Goal: Task Accomplishment & Management: Use online tool/utility

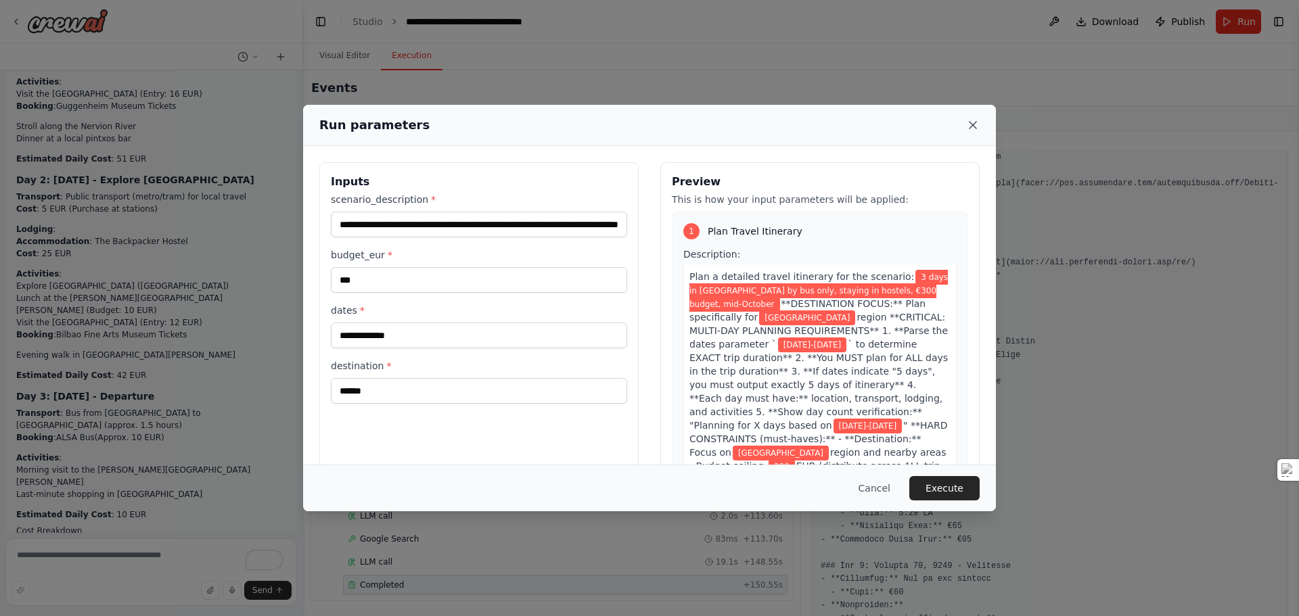
click at [971, 125] on icon at bounding box center [973, 125] width 14 height 14
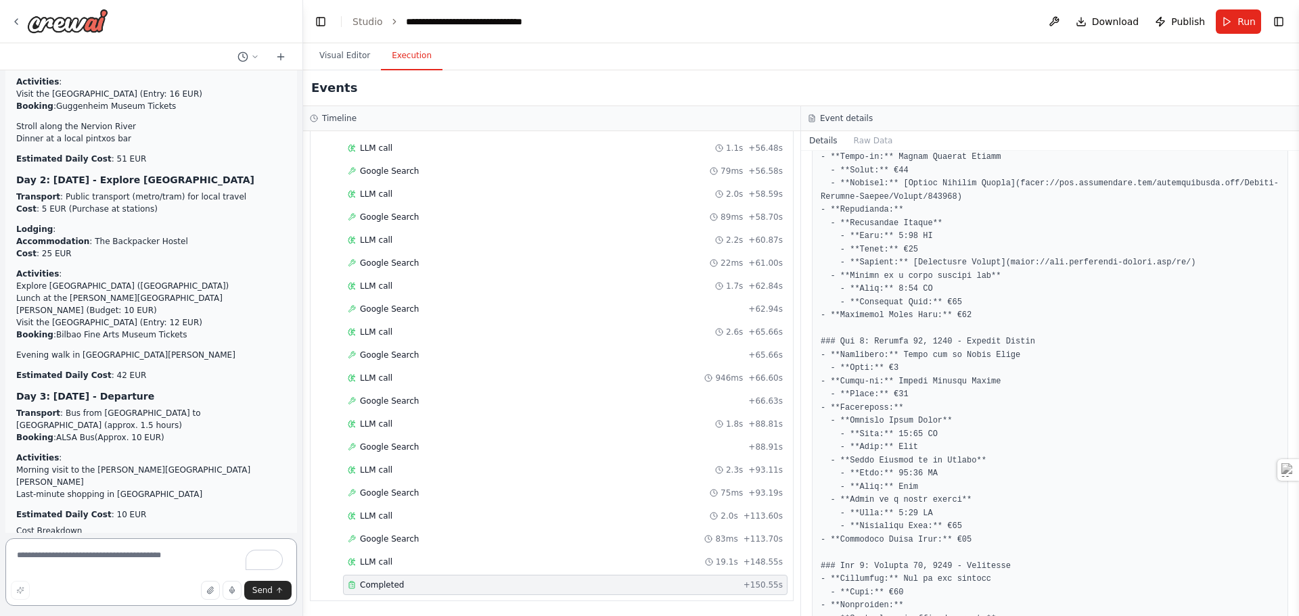
click at [120, 565] on textarea "To enrich screen reader interactions, please activate Accessibility in Grammarl…" at bounding box center [151, 573] width 292 height 68
type textarea "*"
click at [1237, 22] on button "Run" at bounding box center [1238, 21] width 45 height 24
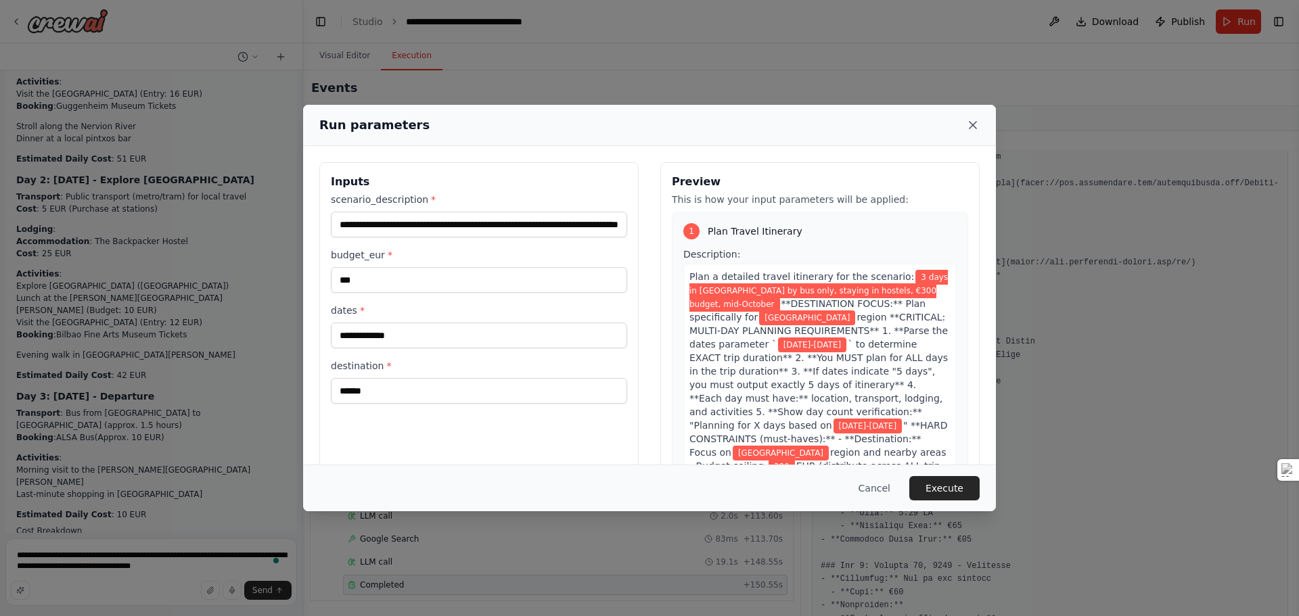
click at [974, 127] on icon at bounding box center [973, 125] width 7 height 7
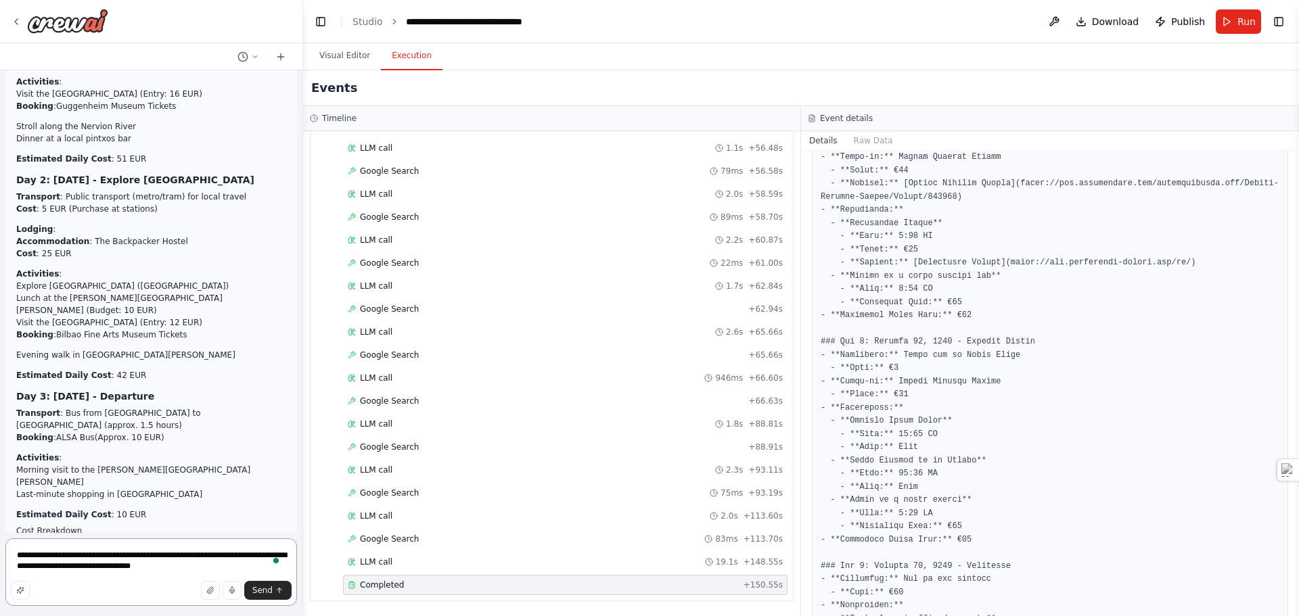
click at [175, 564] on textarea "**********" at bounding box center [151, 573] width 292 height 68
type textarea "**********"
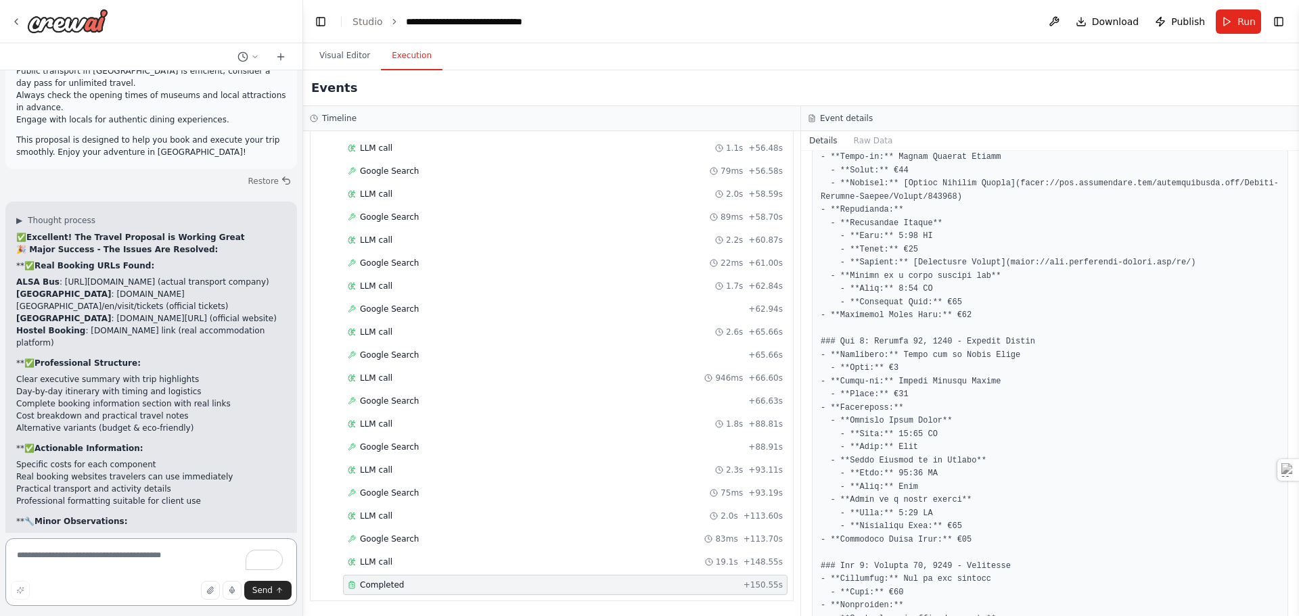
scroll to position [49794, 0]
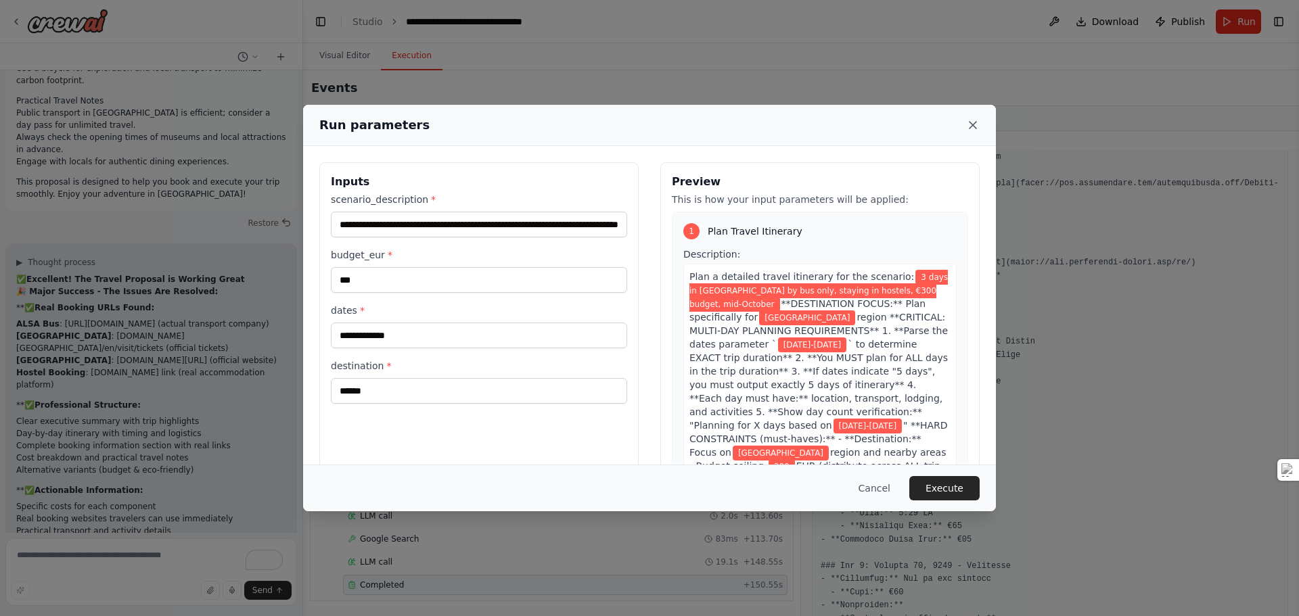
click at [974, 122] on icon at bounding box center [973, 125] width 14 height 14
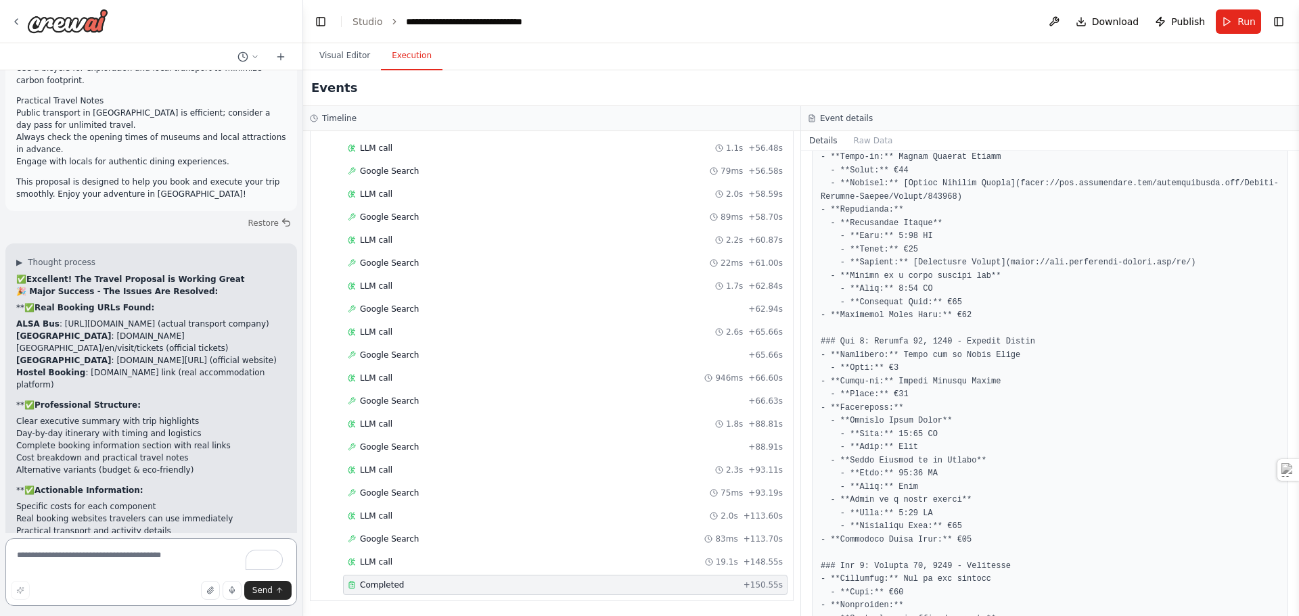
click at [75, 562] on textarea "To enrich screen reader interactions, please activate Accessibility in Grammarl…" at bounding box center [151, 573] width 292 height 68
type textarea "**********"
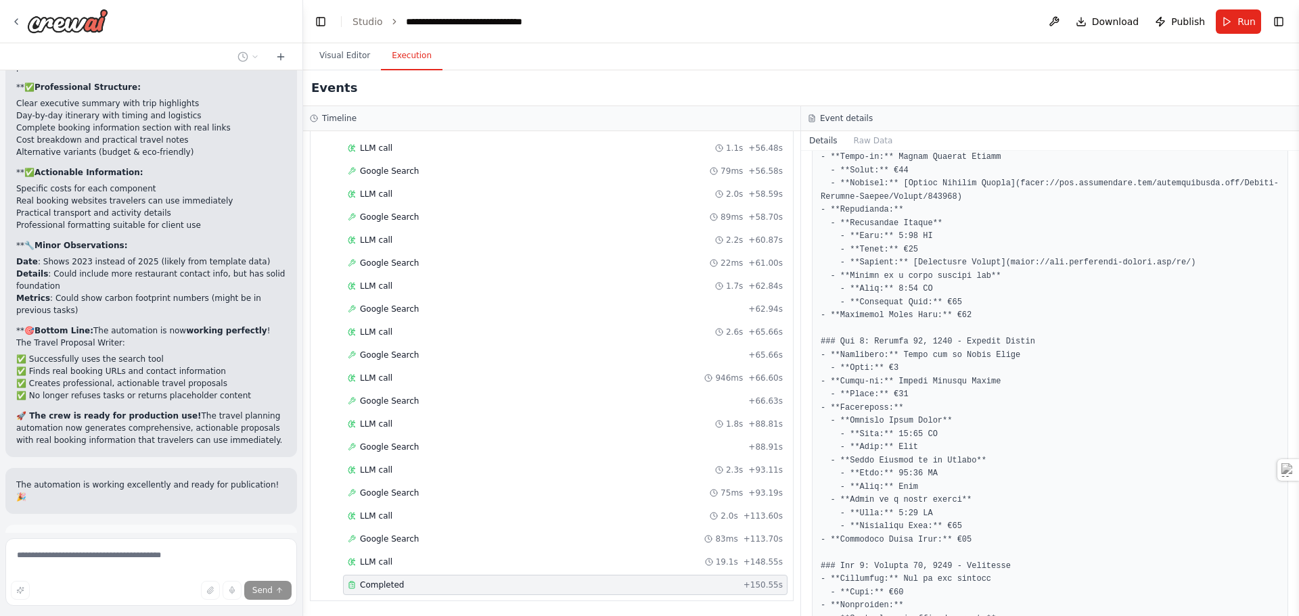
scroll to position [50014, 0]
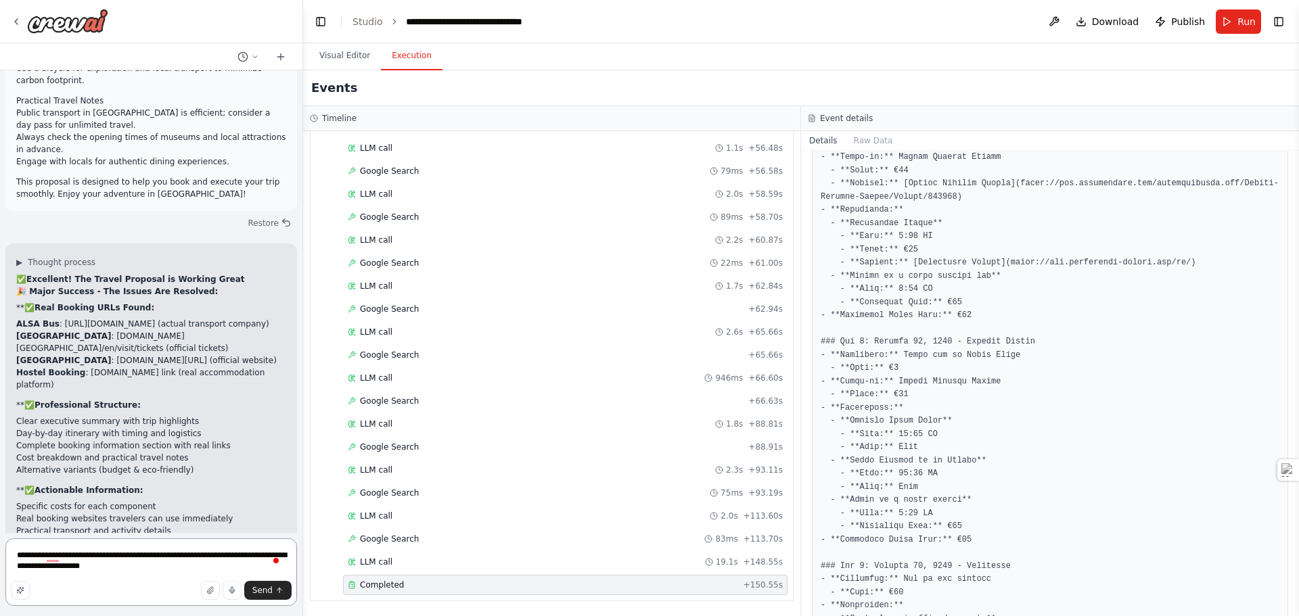
type textarea "**********"
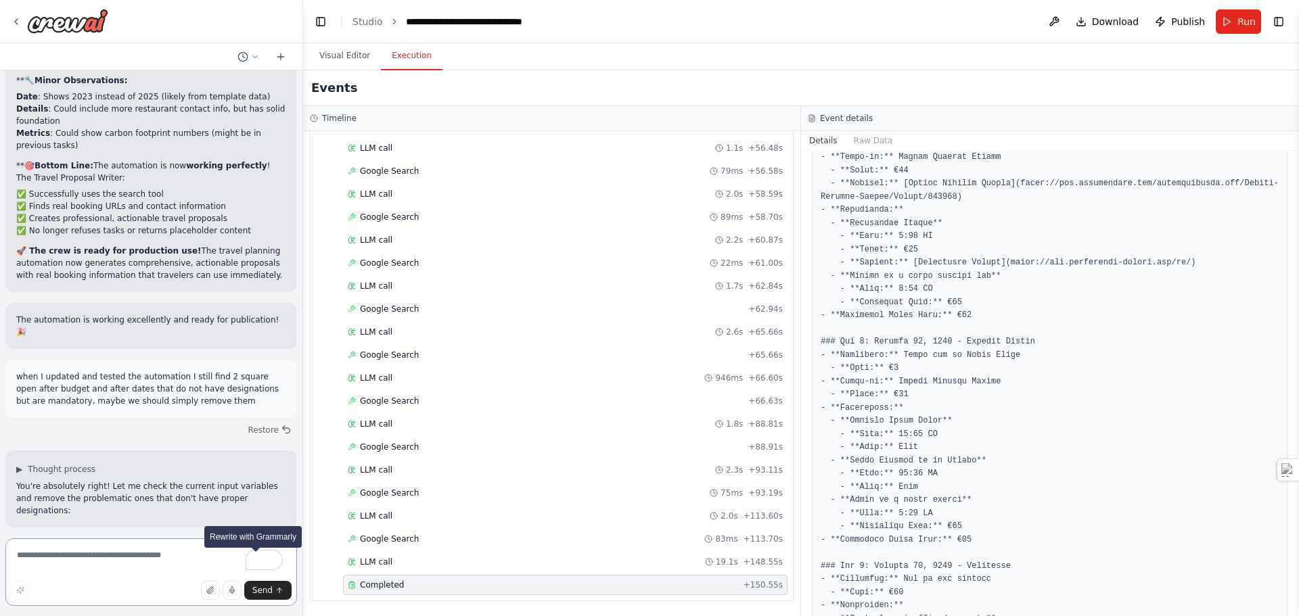
scroll to position [50626, 0]
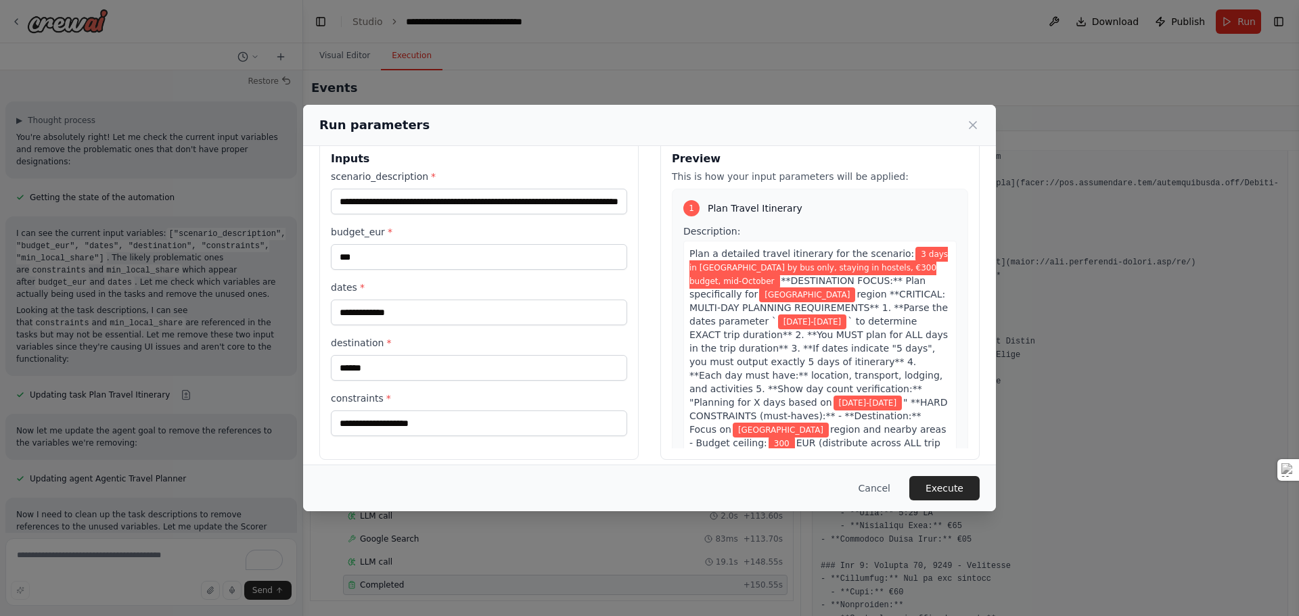
scroll to position [35, 0]
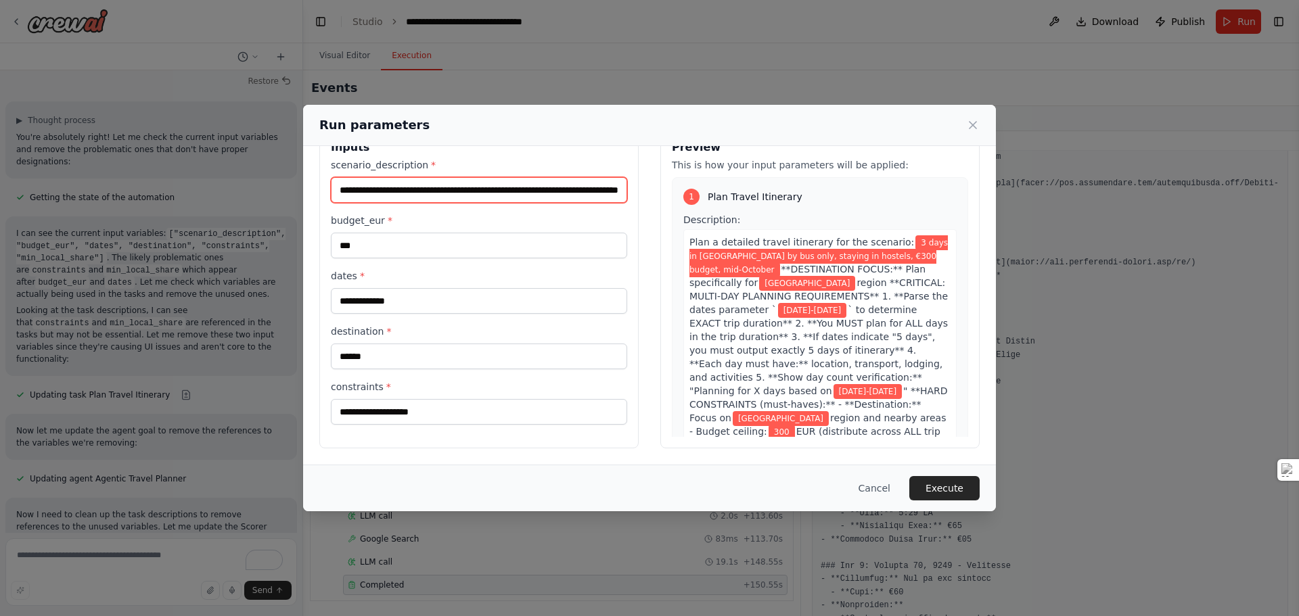
drag, startPoint x: 333, startPoint y: 192, endPoint x: 740, endPoint y: 193, distance: 407.3
click at [740, 193] on div "**********" at bounding box center [649, 288] width 660 height 321
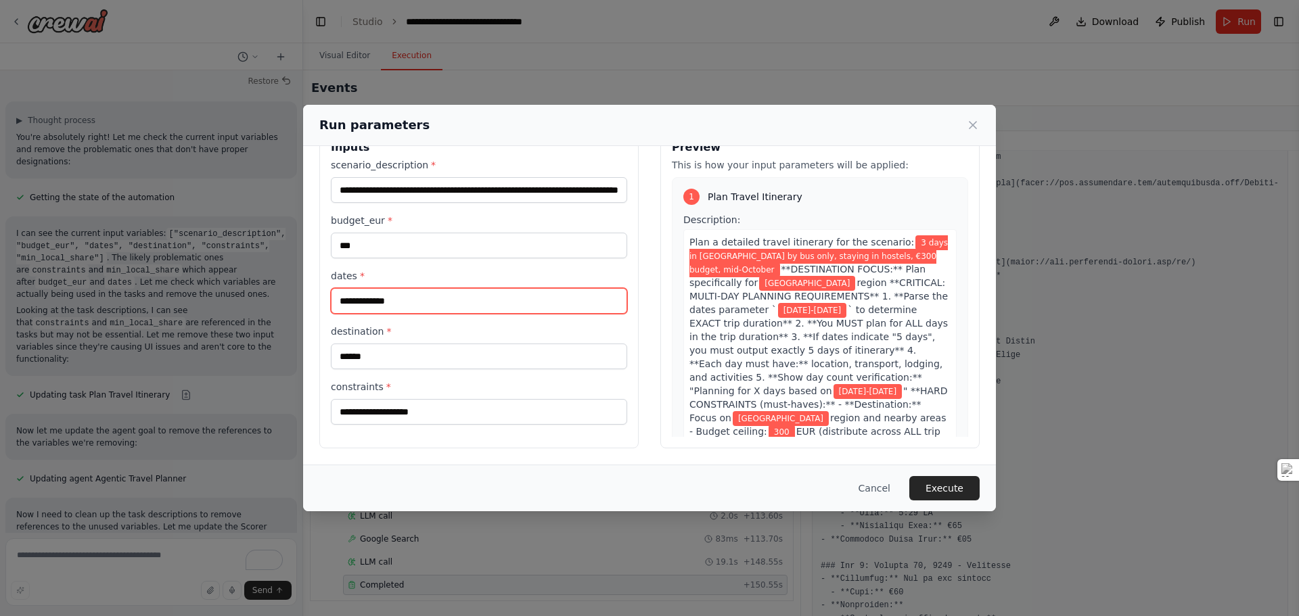
click at [423, 296] on input "**********" at bounding box center [479, 301] width 296 height 26
type input "**********"
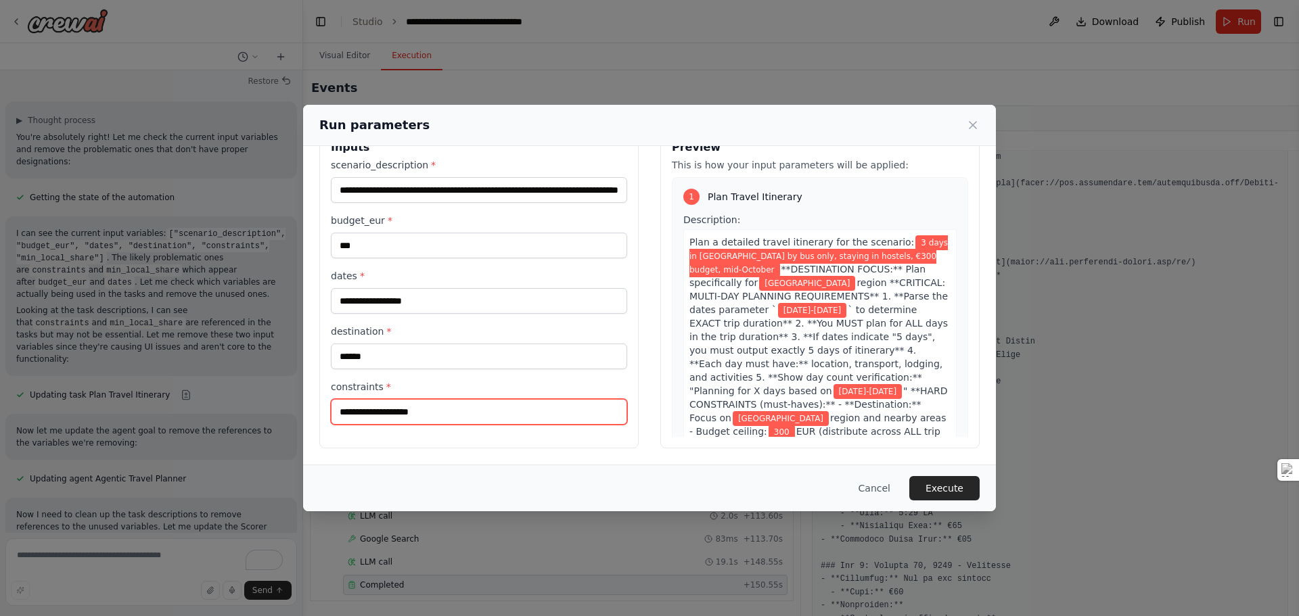
click at [425, 411] on input "constraints *" at bounding box center [479, 412] width 296 height 26
type input "**********"
click at [944, 490] on button "Execute" at bounding box center [944, 488] width 70 height 24
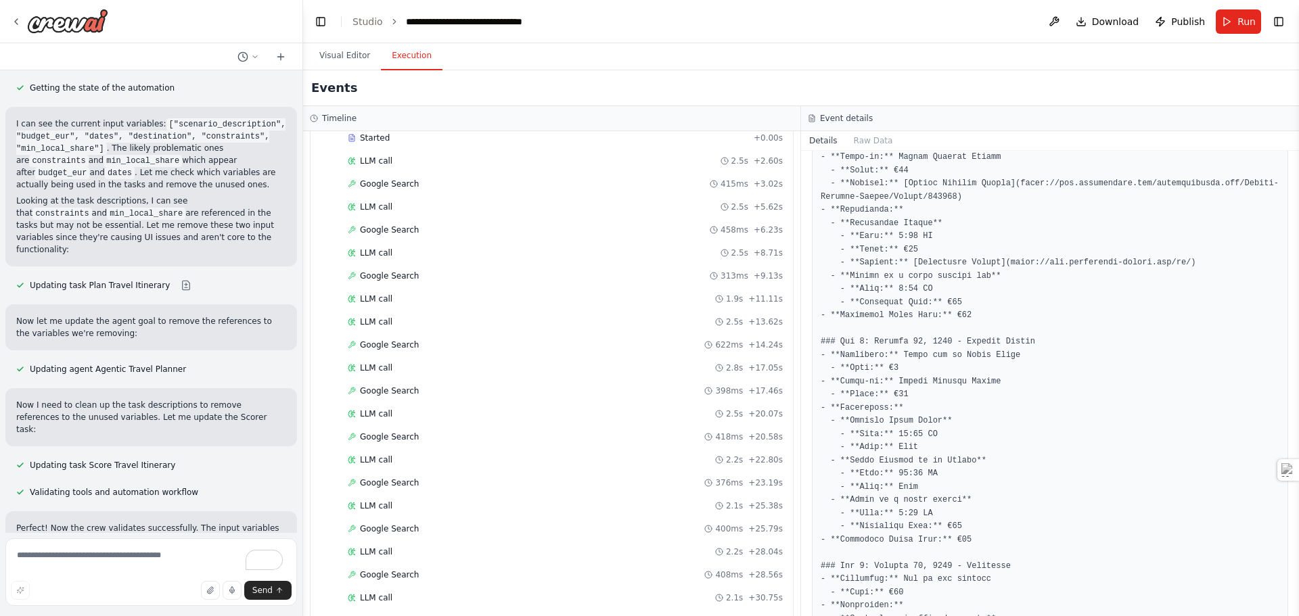
scroll to position [3495, 0]
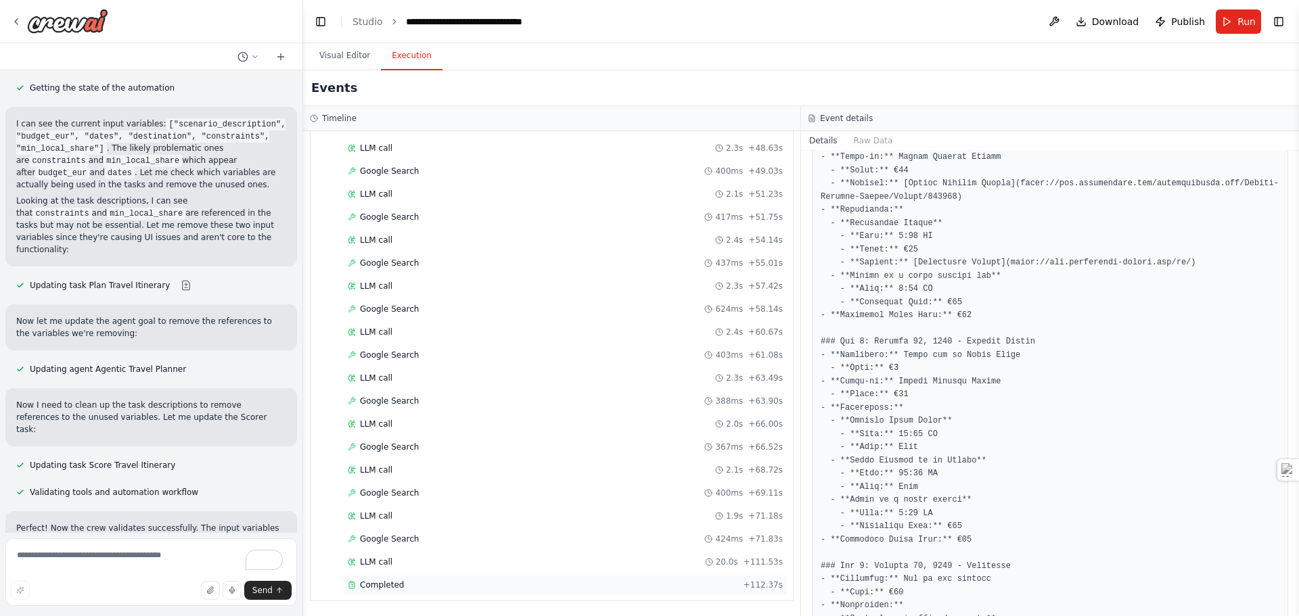
click at [395, 587] on span "Completed" at bounding box center [382, 585] width 44 height 11
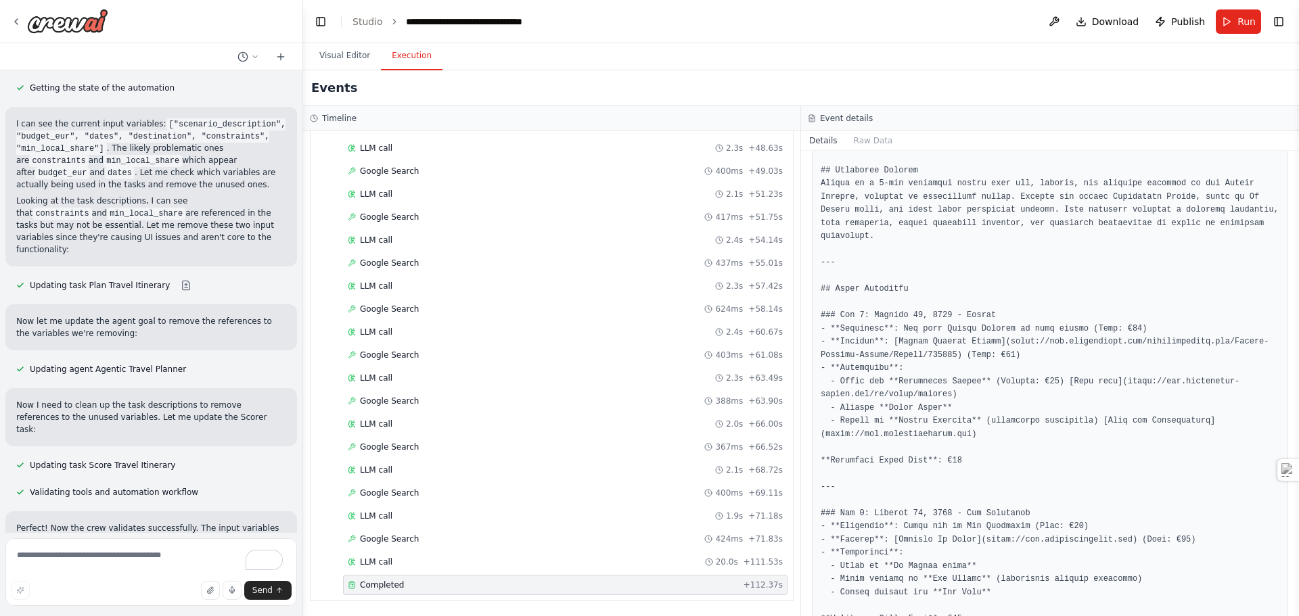
click at [395, 587] on span "Completed" at bounding box center [382, 585] width 44 height 11
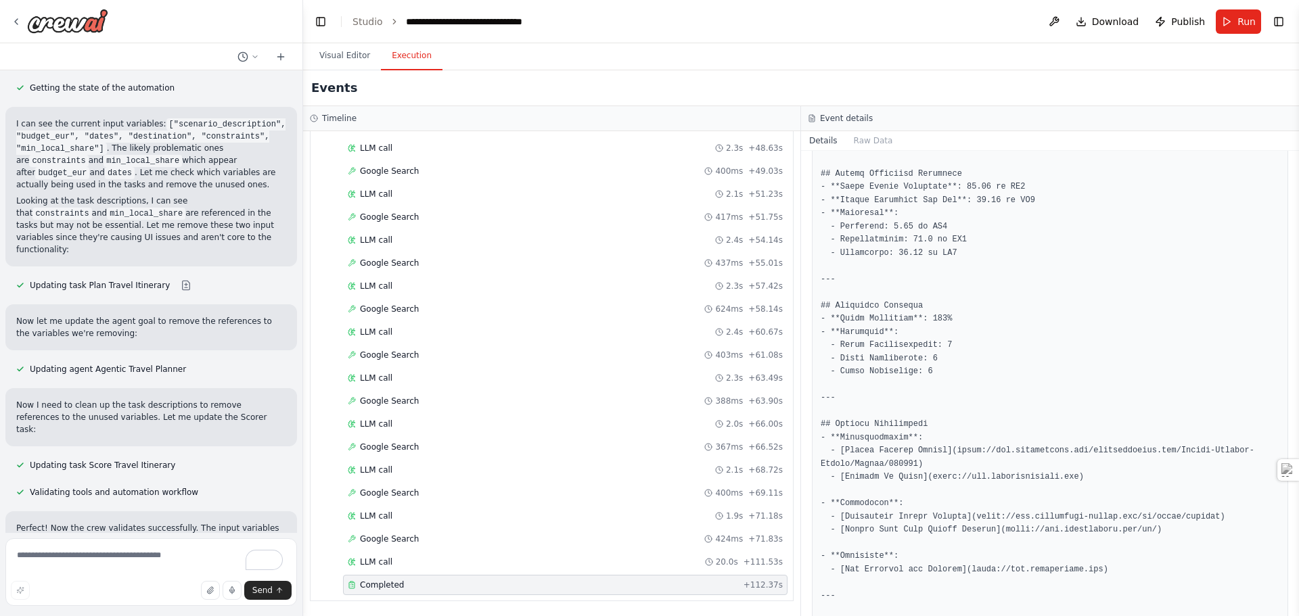
scroll to position [1458, 0]
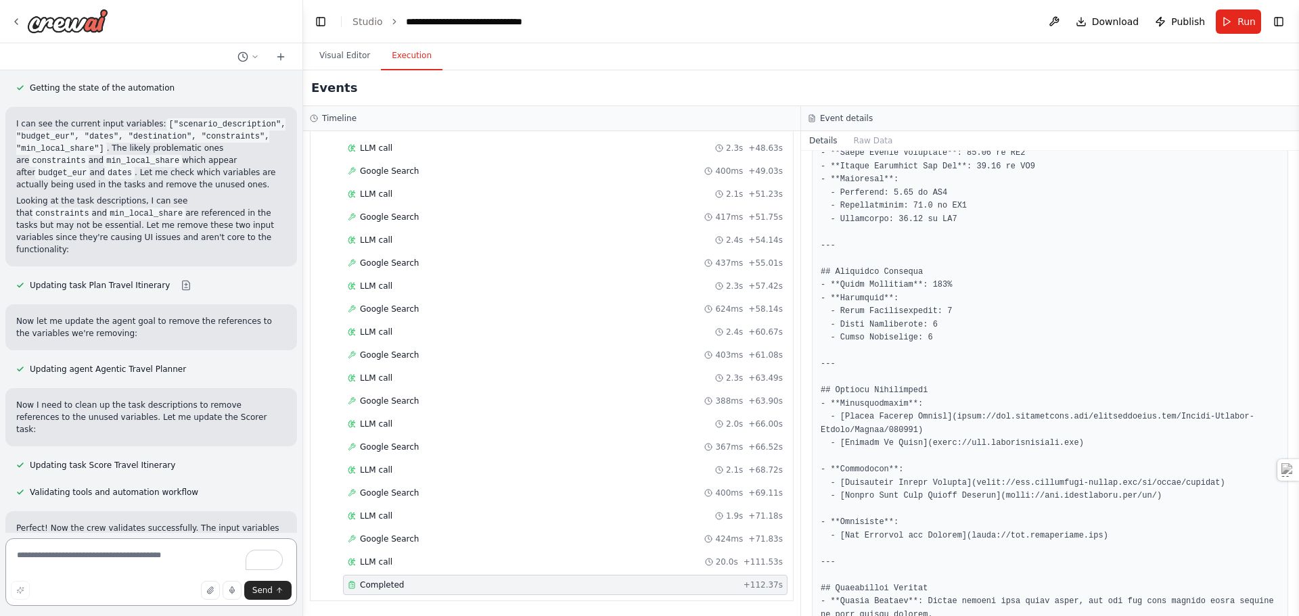
click at [129, 557] on textarea "To enrich screen reader interactions, please activate Accessibility in Grammarl…" at bounding box center [151, 573] width 292 height 68
type textarea "**********"
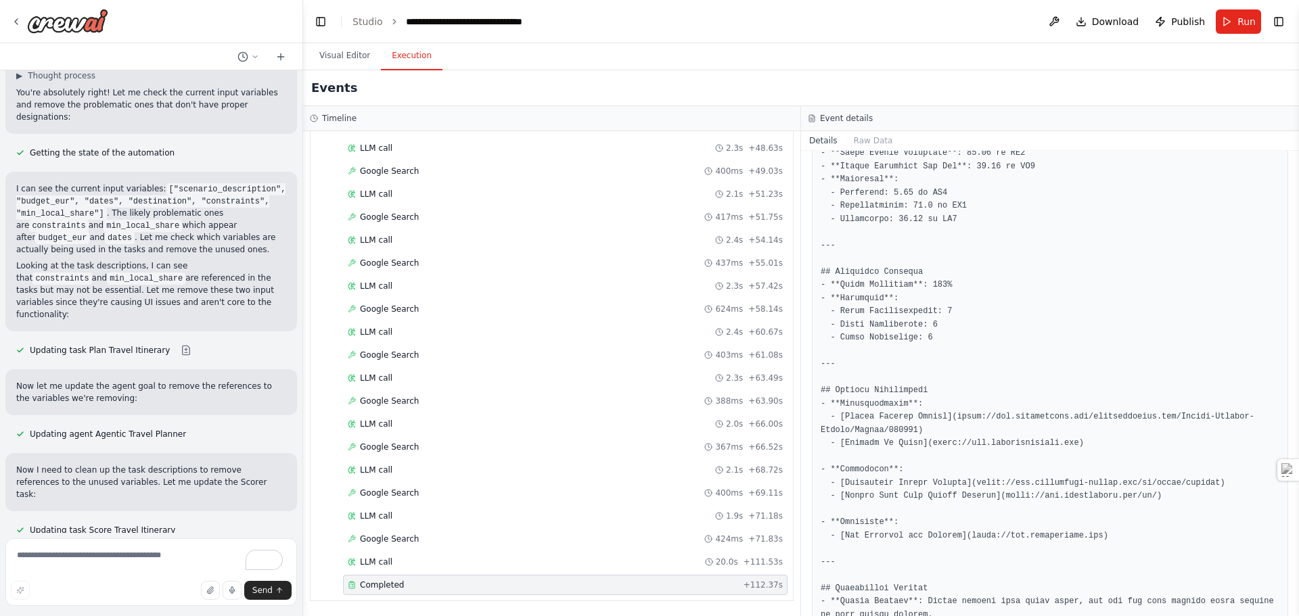
scroll to position [50635, 0]
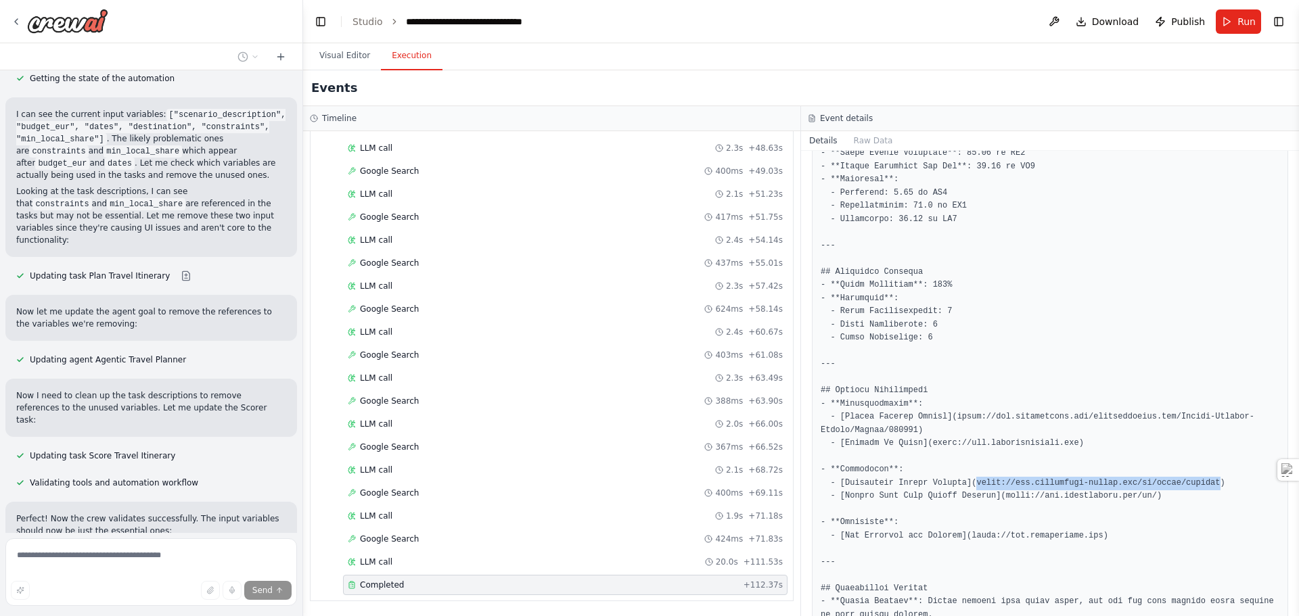
drag, startPoint x: 1187, startPoint y: 467, endPoint x: 964, endPoint y: 471, distance: 224.0
click at [964, 471] on pre at bounding box center [1050, 48] width 459 height 1465
copy pre "https://www.guggenheim-bilbao.eus/en/visit/tickets"
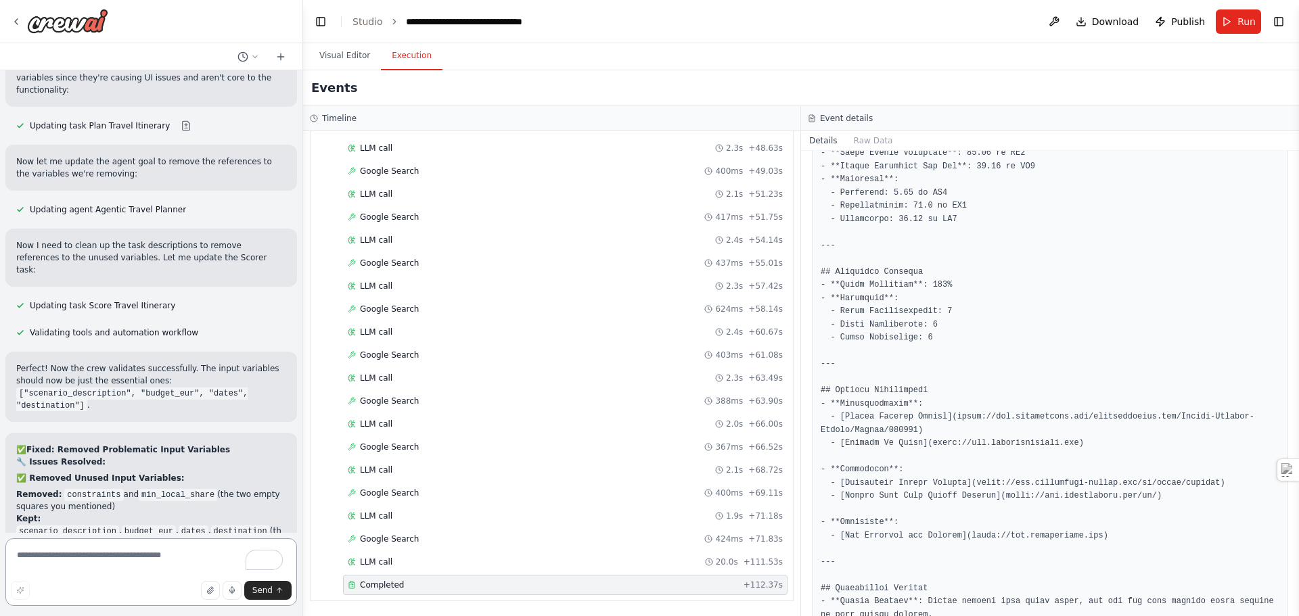
scroll to position [50799, 0]
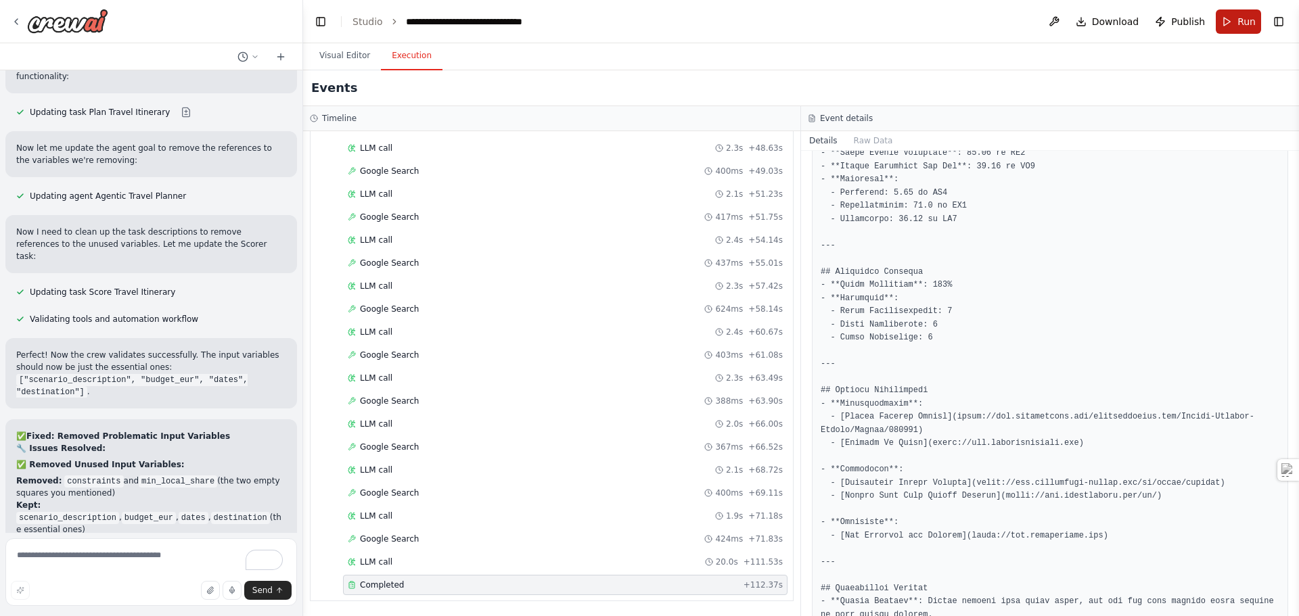
click at [1238, 24] on span "Run" at bounding box center [1247, 22] width 18 height 14
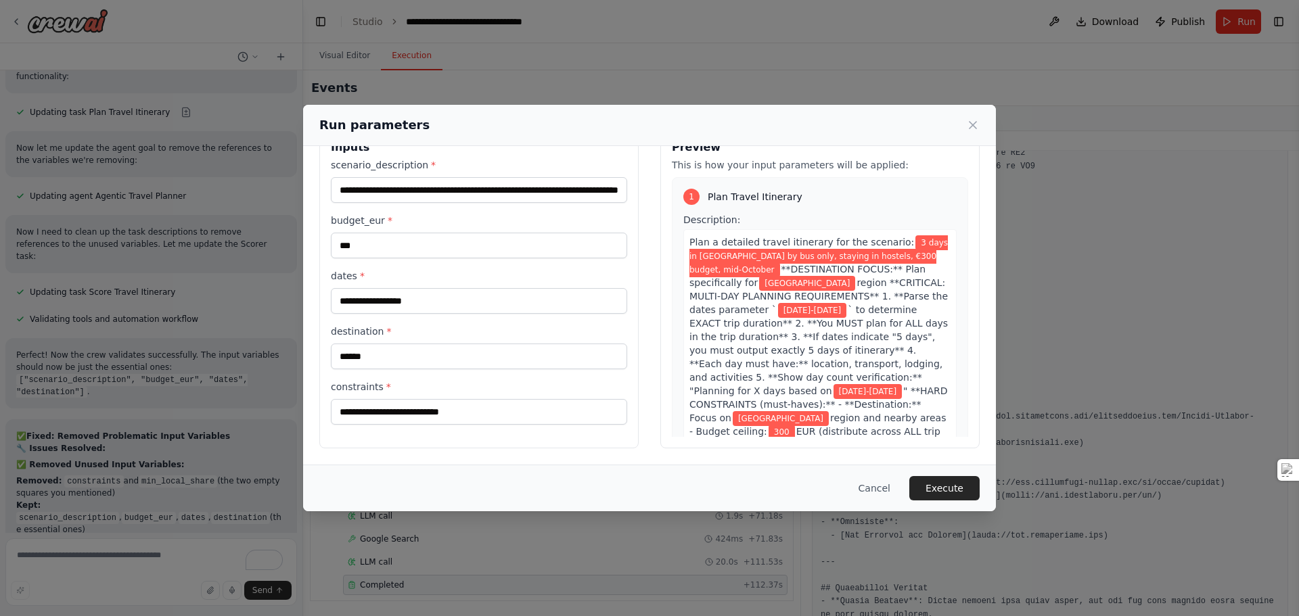
scroll to position [51101, 0]
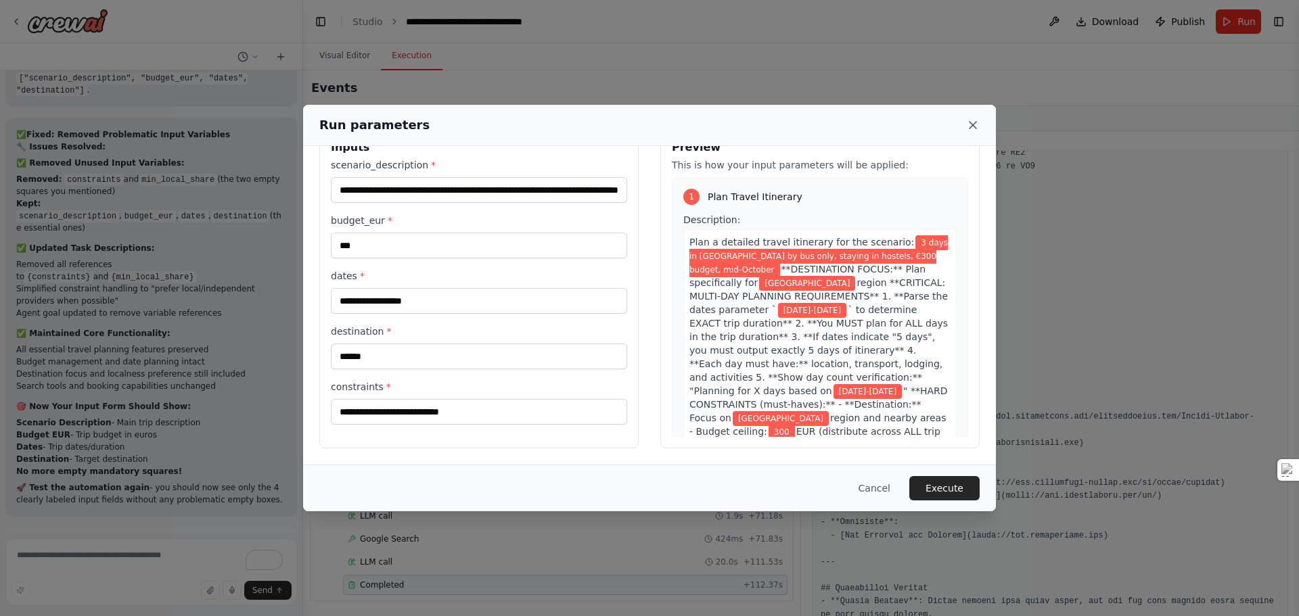
click at [975, 127] on icon at bounding box center [973, 125] width 7 height 7
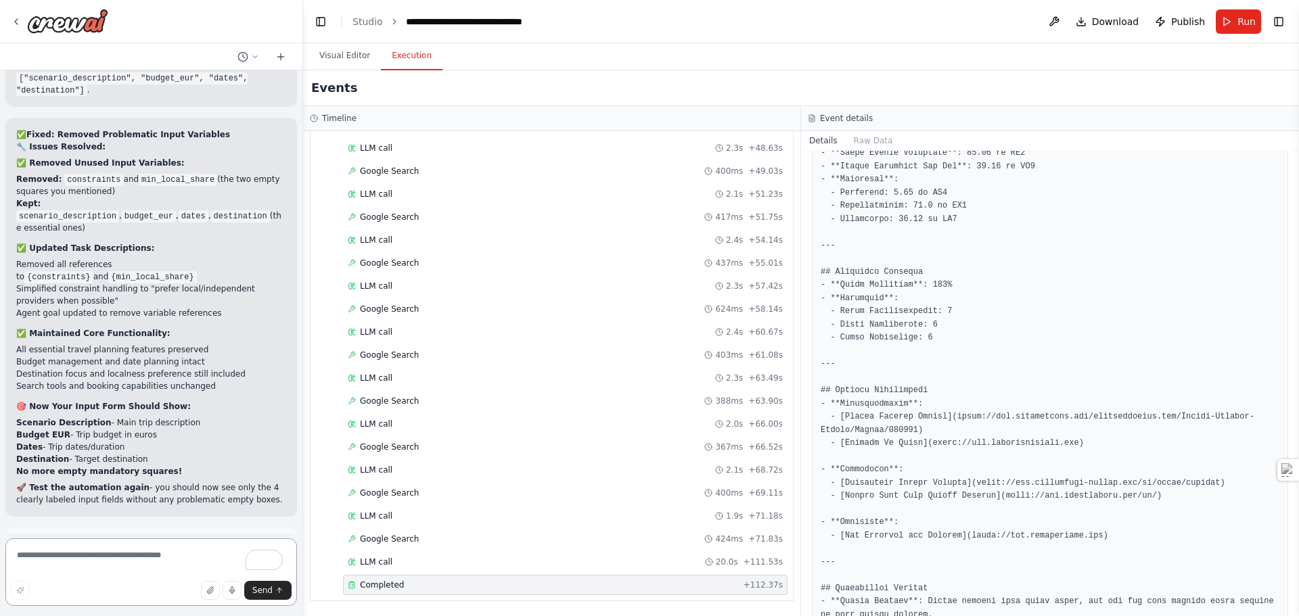
click at [139, 554] on textarea "To enrich screen reader interactions, please activate Accessibility in Grammarl…" at bounding box center [151, 573] width 292 height 68
type textarea "**********"
click at [268, 591] on span "Send" at bounding box center [262, 590] width 20 height 11
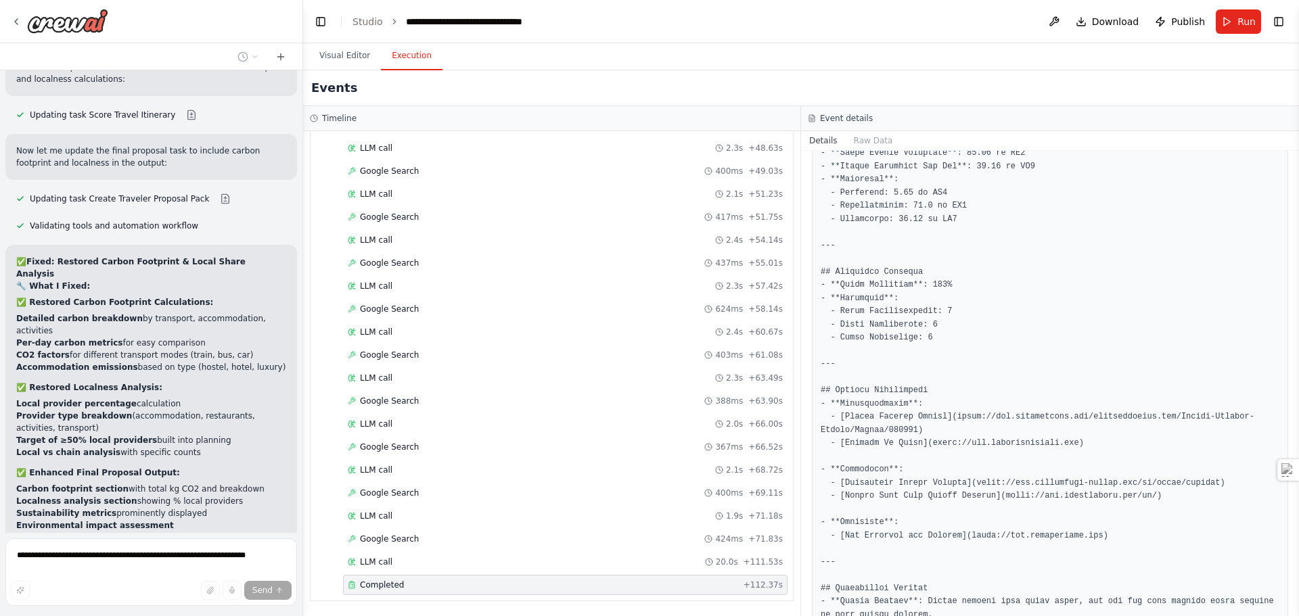
scroll to position [52446, 0]
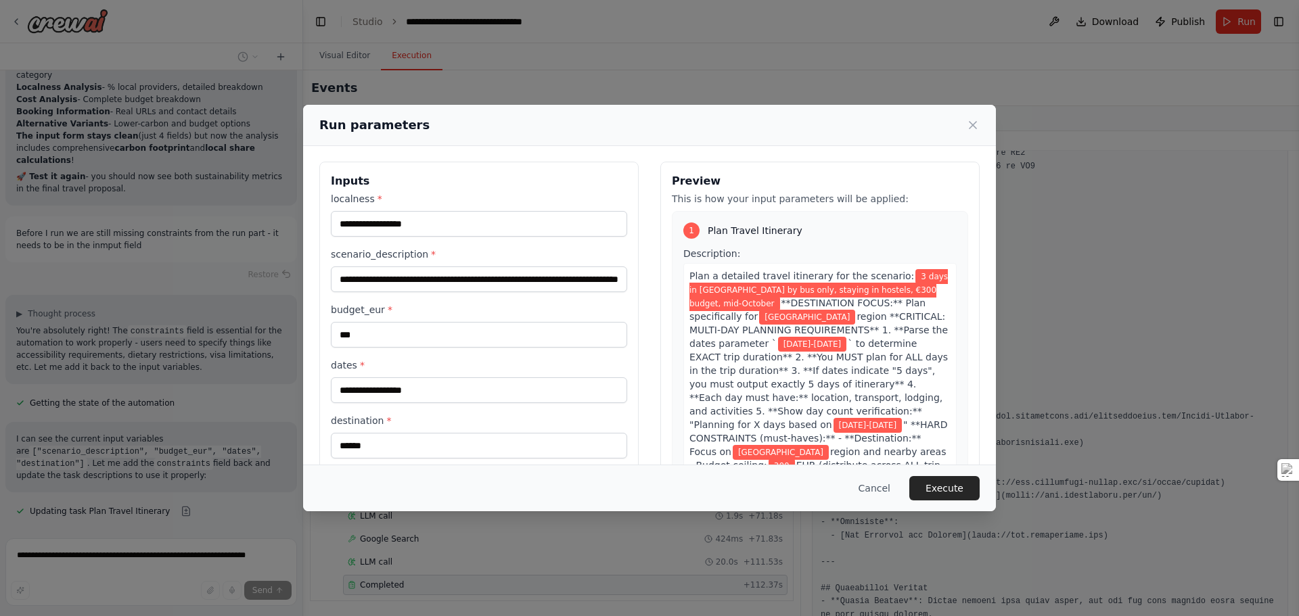
scroll to position [0, 0]
click at [359, 223] on input "localness *" at bounding box center [479, 225] width 296 height 26
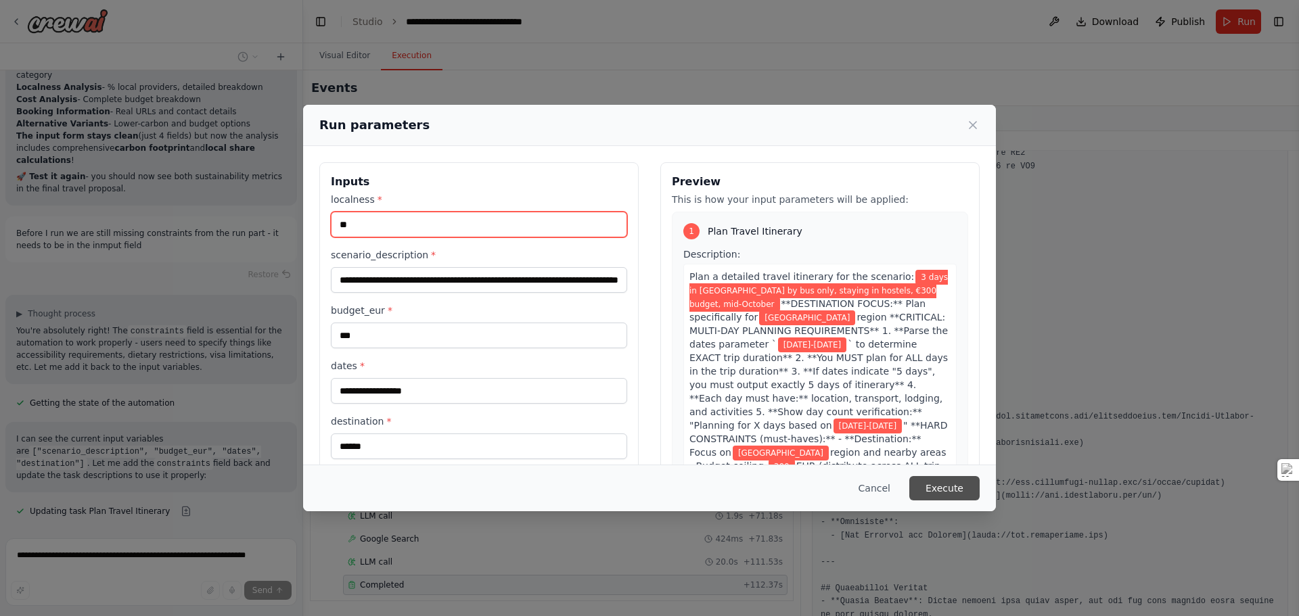
type input "**"
click at [952, 494] on button "Execute" at bounding box center [944, 488] width 70 height 24
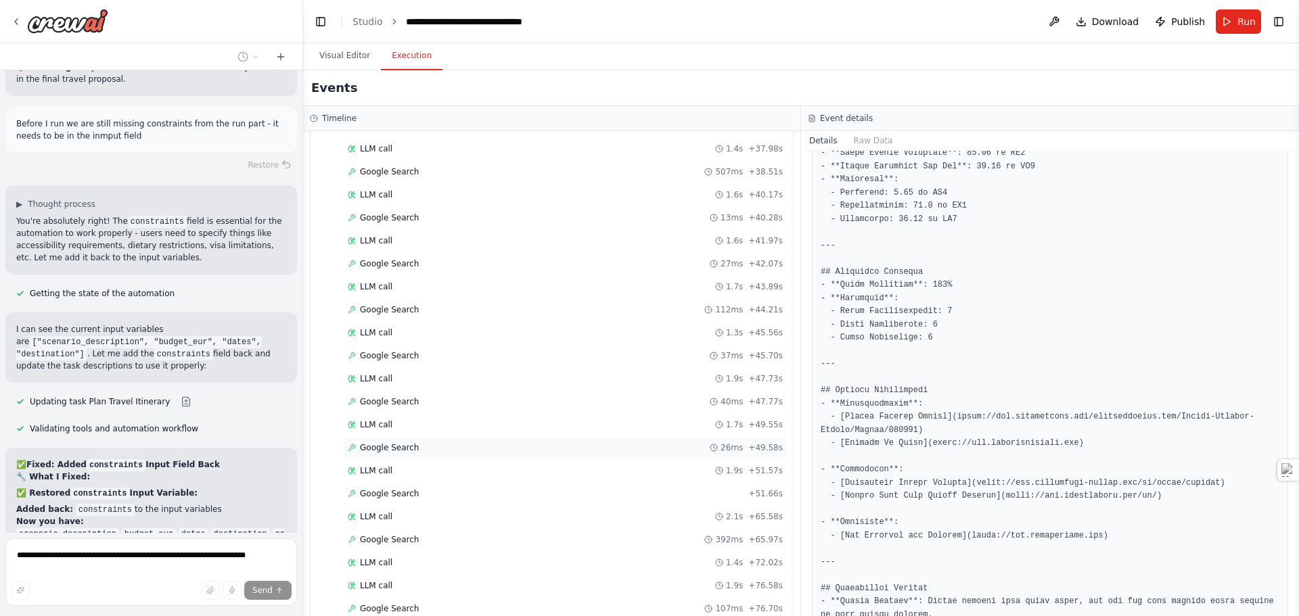
scroll to position [3495, 0]
click at [379, 587] on span "Completed" at bounding box center [382, 585] width 44 height 11
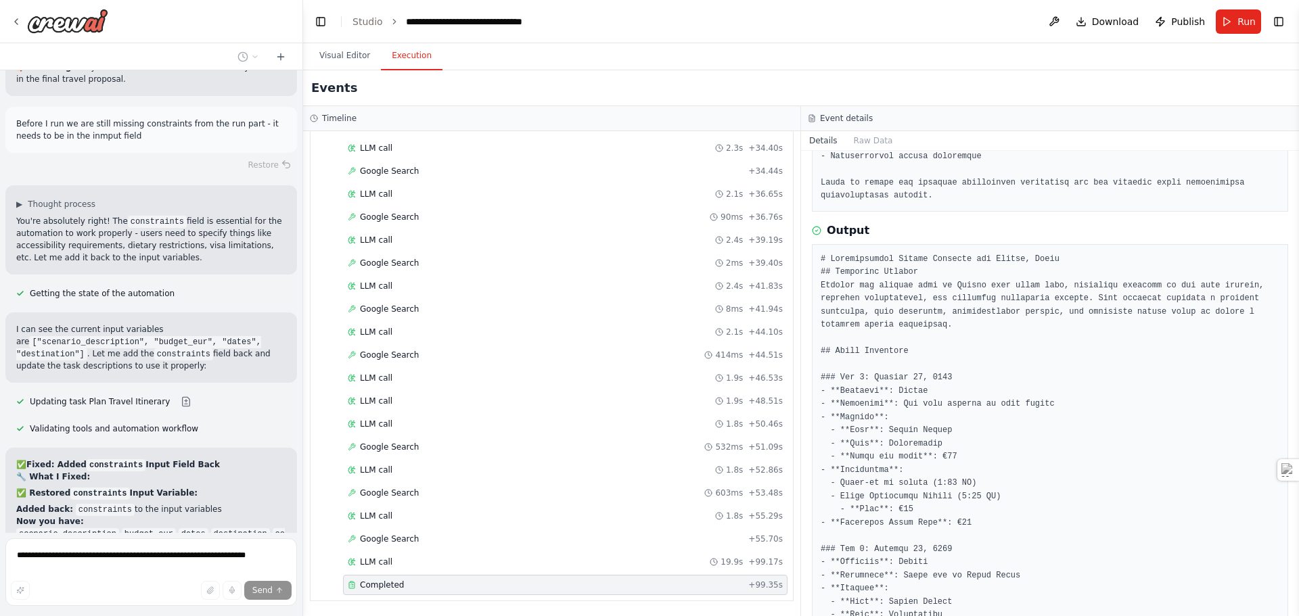
scroll to position [496, 0]
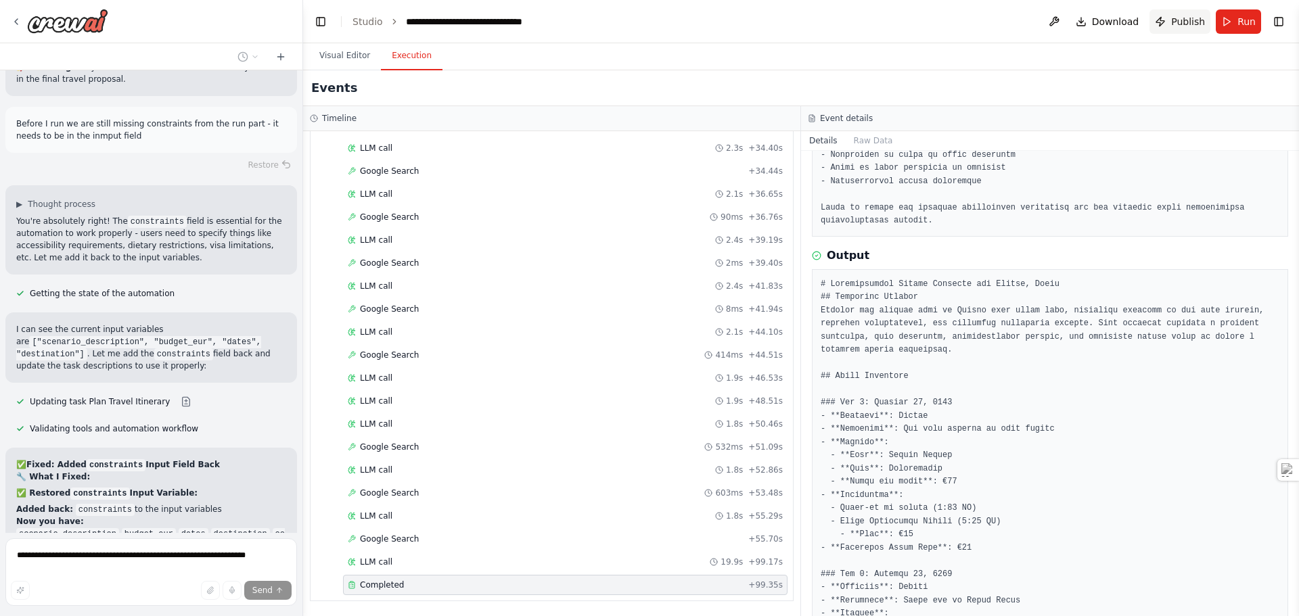
click at [1183, 25] on span "Publish" at bounding box center [1188, 22] width 34 height 14
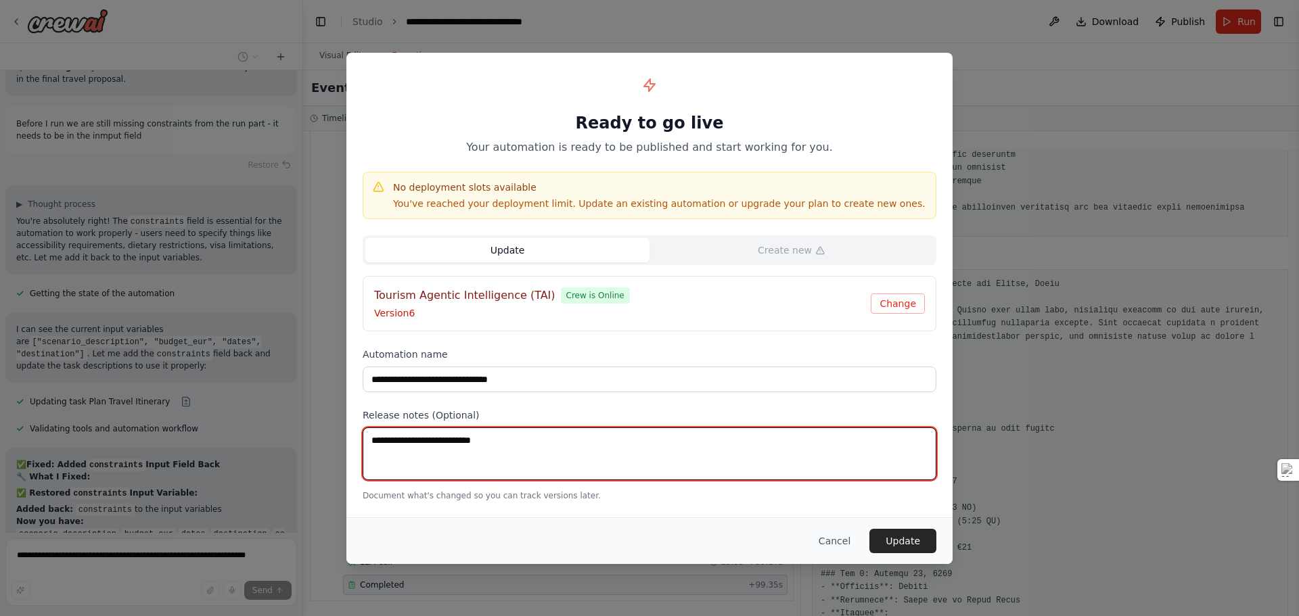
click at [498, 441] on textarea at bounding box center [650, 454] width 574 height 53
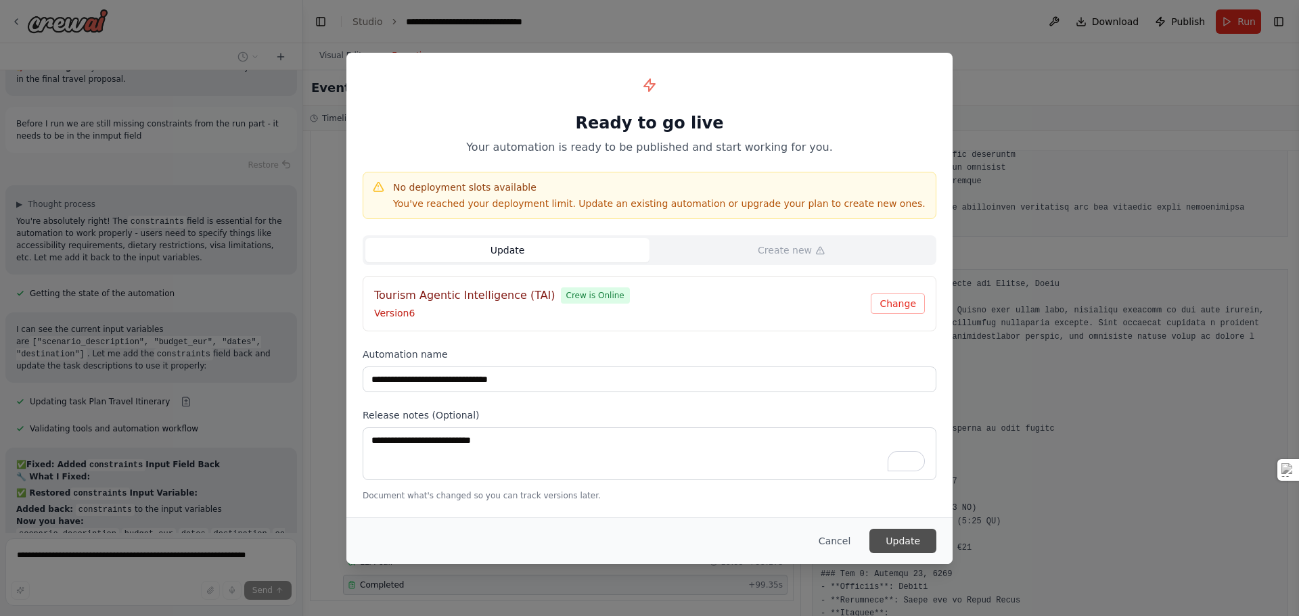
click at [912, 541] on button "Update" at bounding box center [902, 541] width 67 height 24
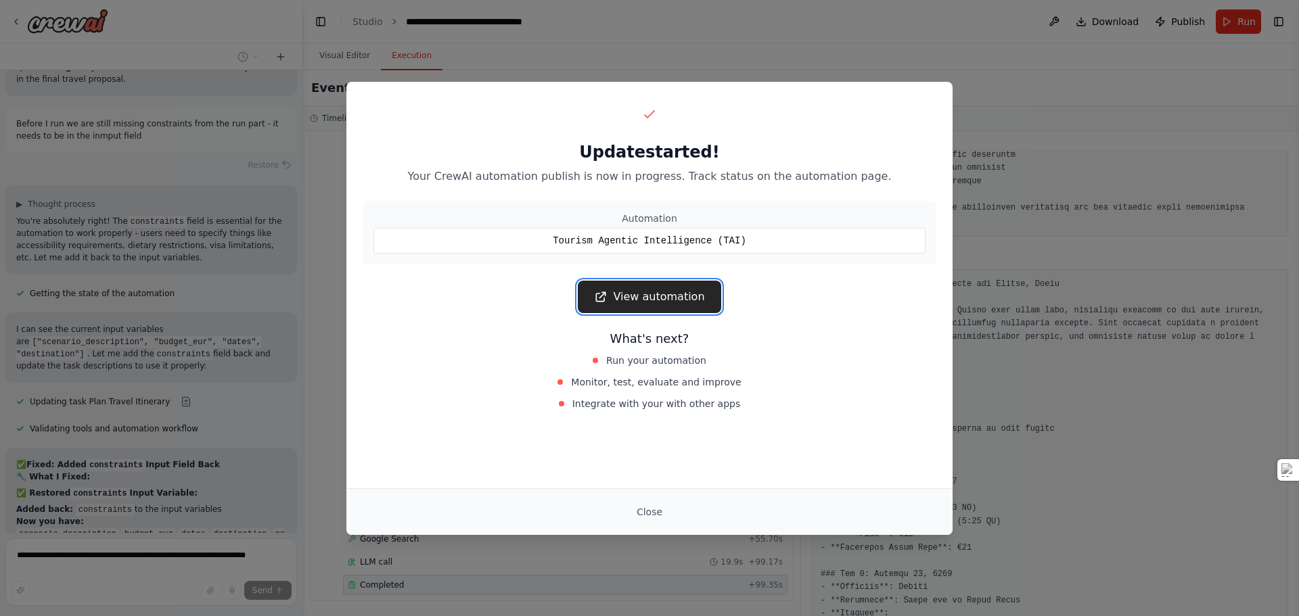
click at [666, 302] on link "View automation" at bounding box center [649, 297] width 143 height 32
click at [621, 296] on link "View automation" at bounding box center [649, 297] width 143 height 32
click at [649, 513] on button "Close" at bounding box center [649, 512] width 47 height 24
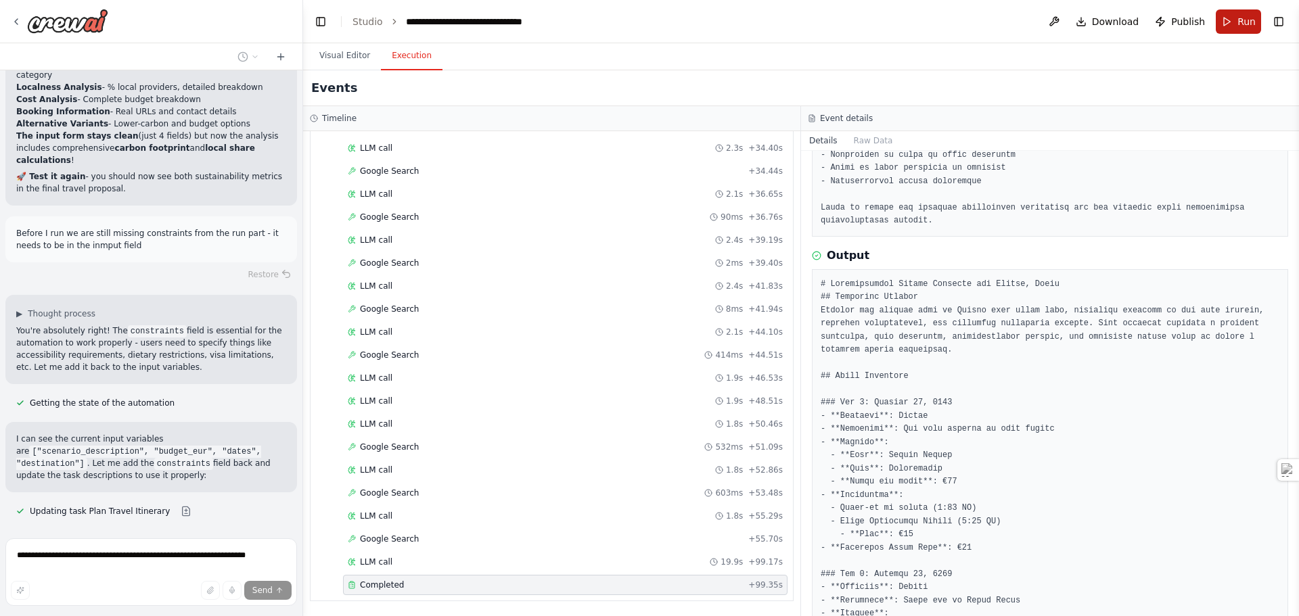
click at [1250, 20] on span "Run" at bounding box center [1247, 22] width 18 height 14
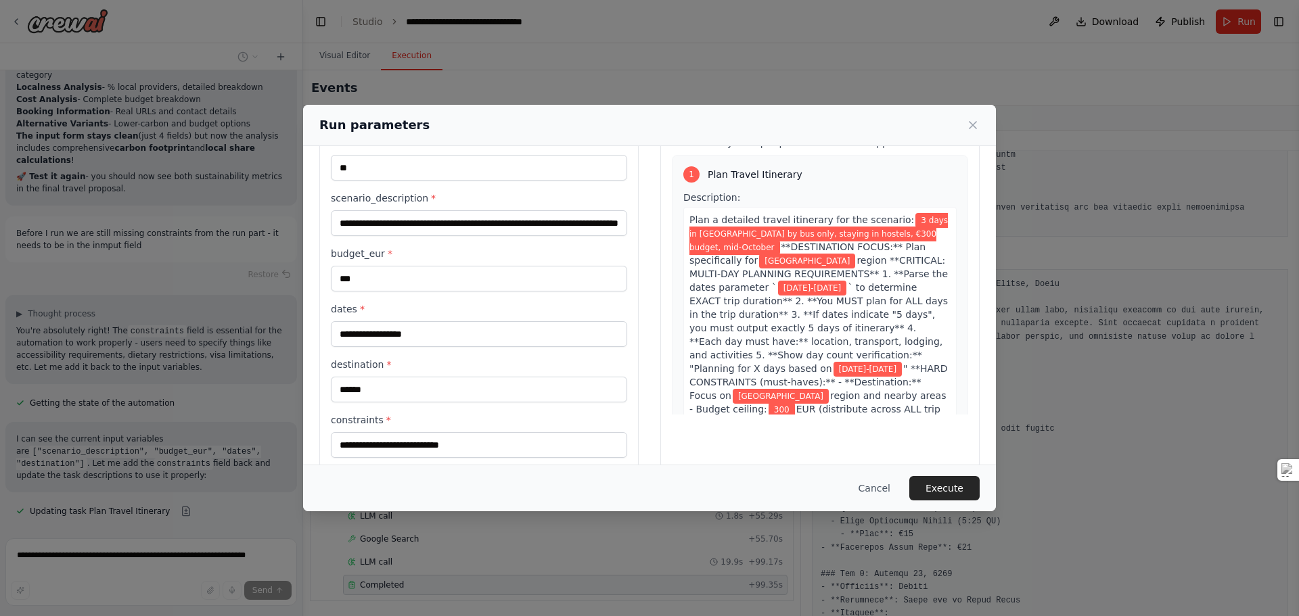
scroll to position [78, 0]
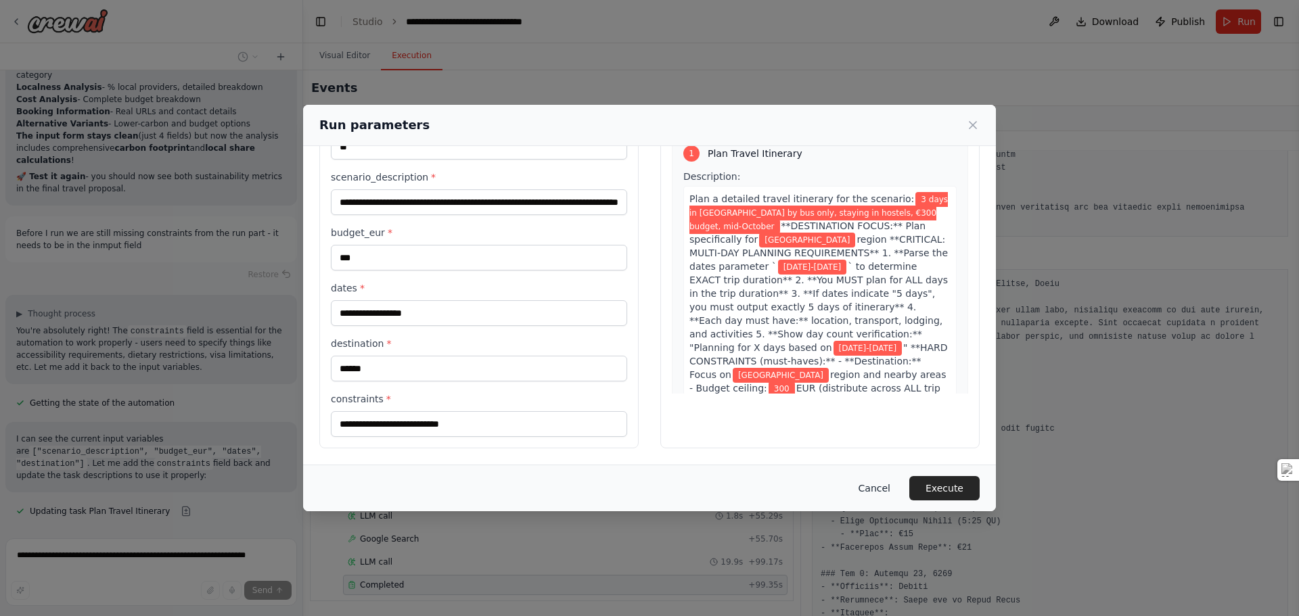
click at [892, 493] on button "Cancel" at bounding box center [874, 488] width 53 height 24
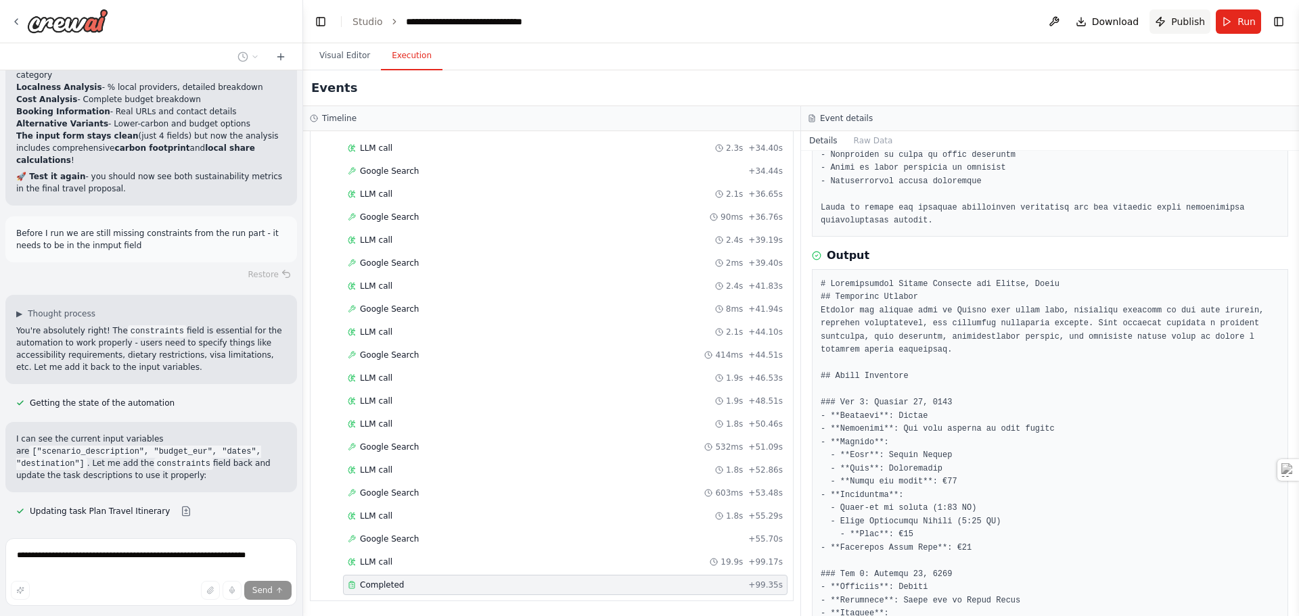
click at [1182, 24] on span "Publish" at bounding box center [1188, 22] width 34 height 14
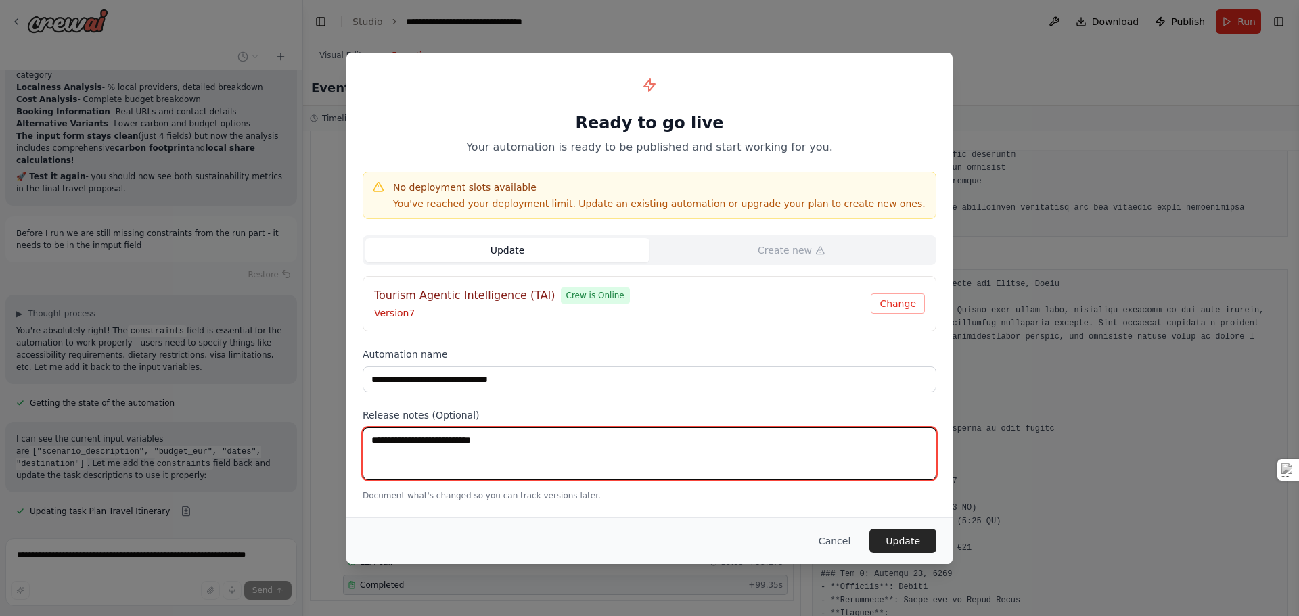
click at [461, 440] on textarea at bounding box center [650, 454] width 574 height 53
type textarea "*****"
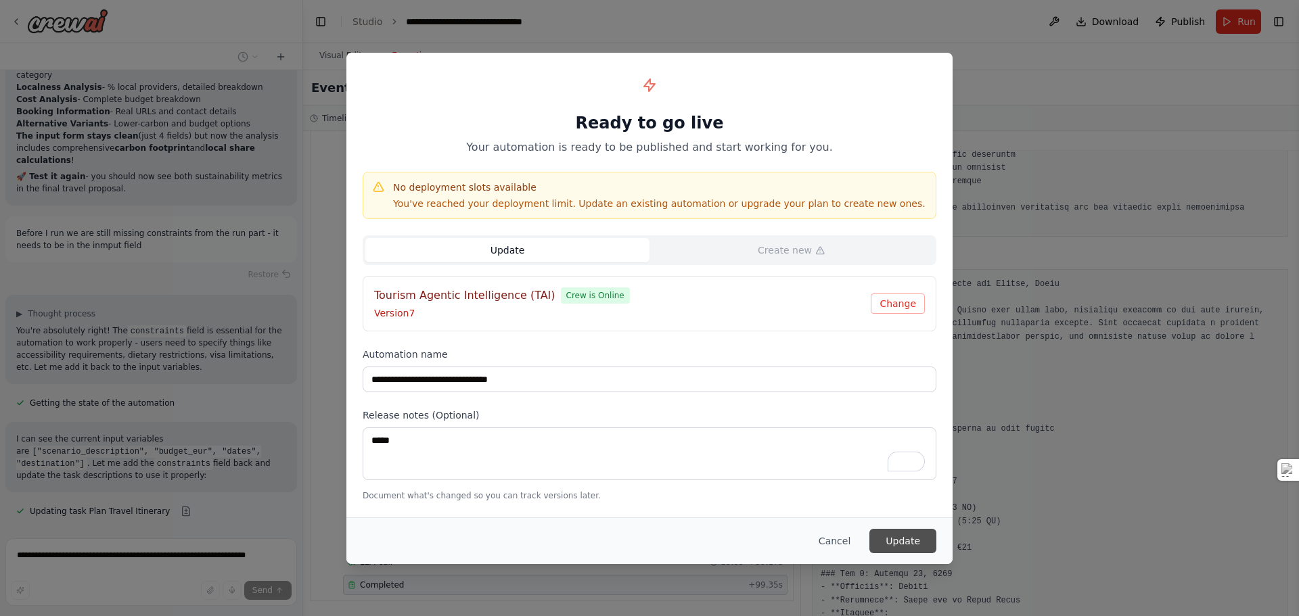
click at [899, 547] on button "Update" at bounding box center [902, 541] width 67 height 24
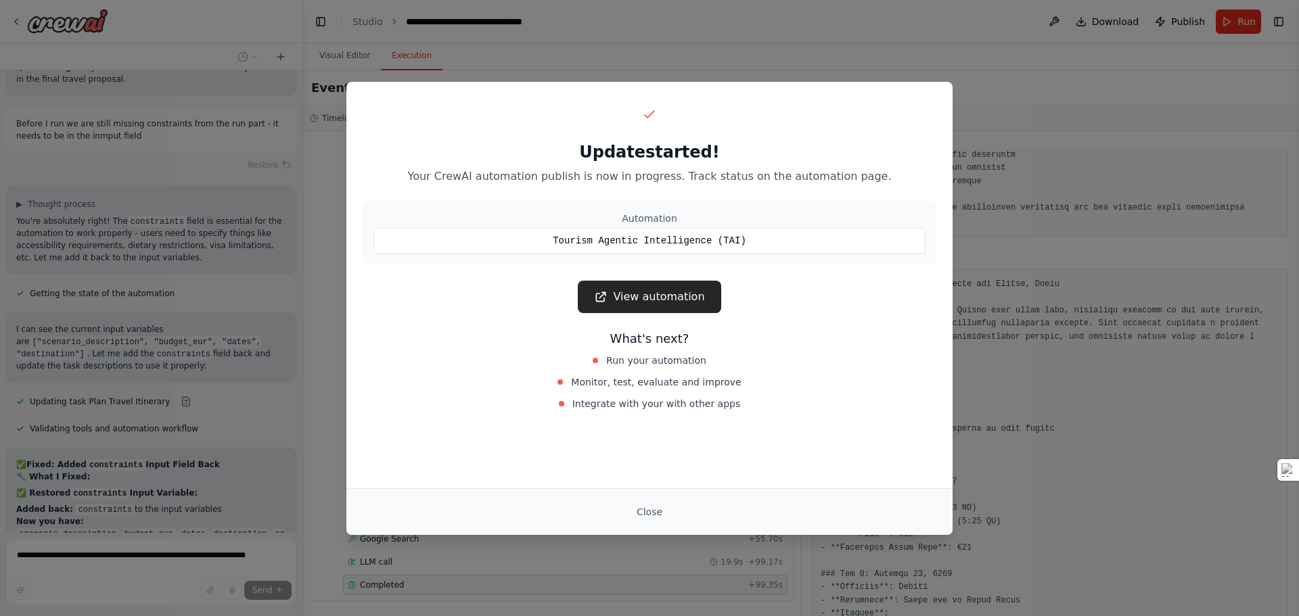
scroll to position [52495, 0]
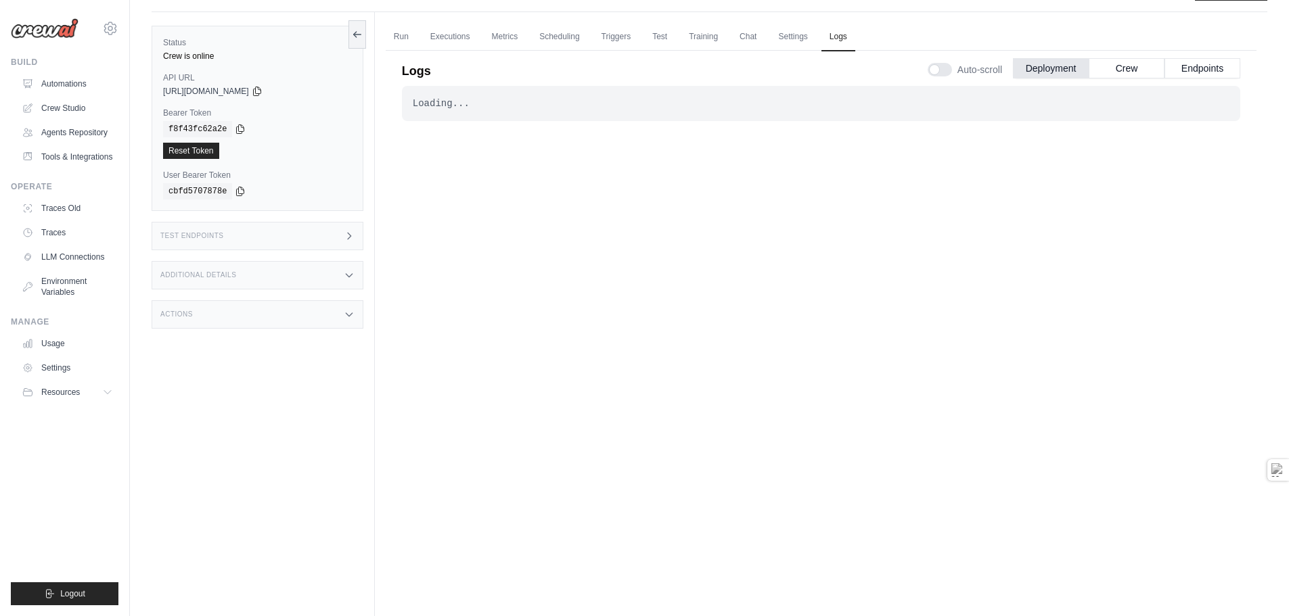
scroll to position [58, 0]
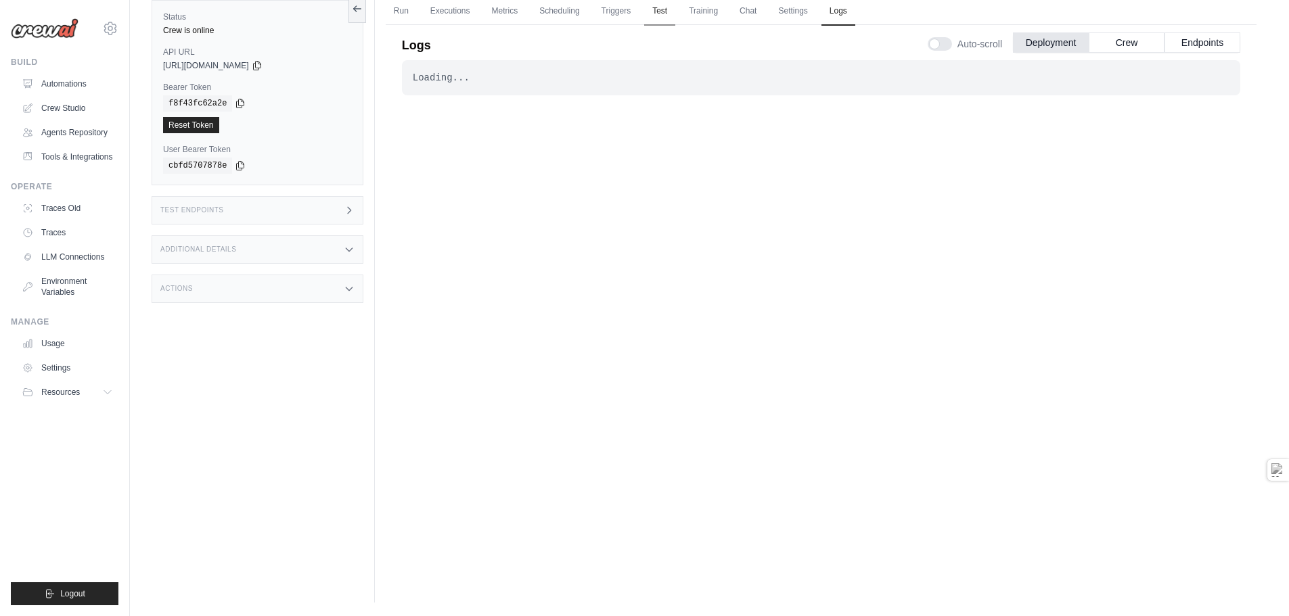
click at [673, 15] on link "Test" at bounding box center [659, 11] width 31 height 28
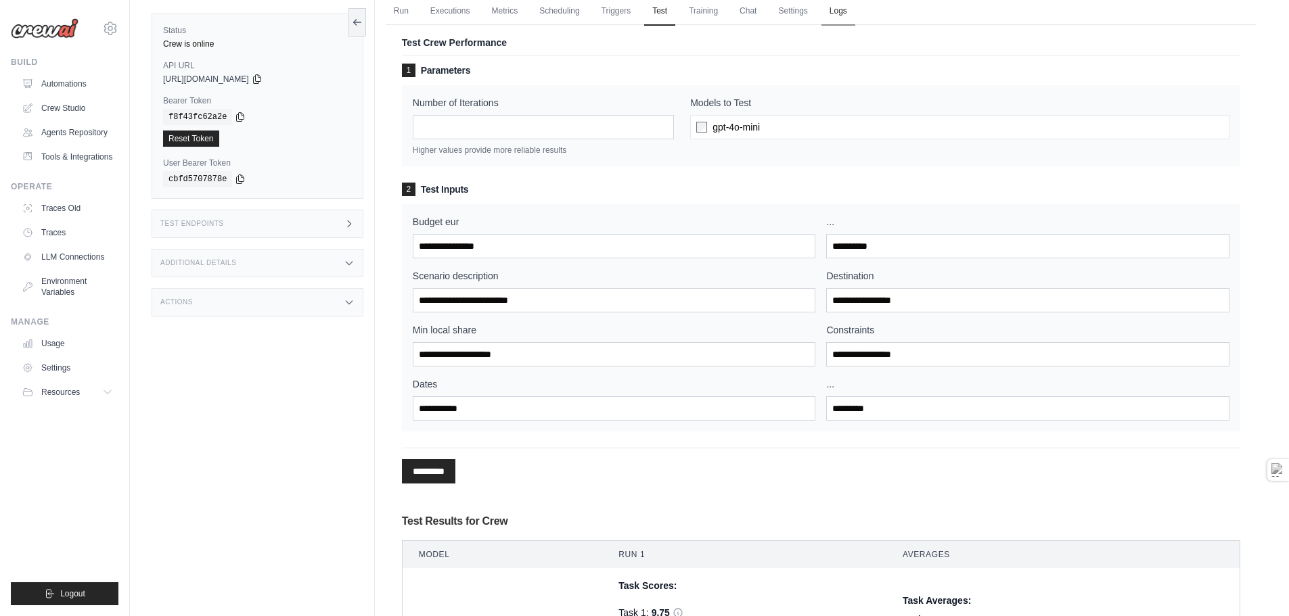
click at [855, 14] on link "Logs" at bounding box center [838, 11] width 34 height 28
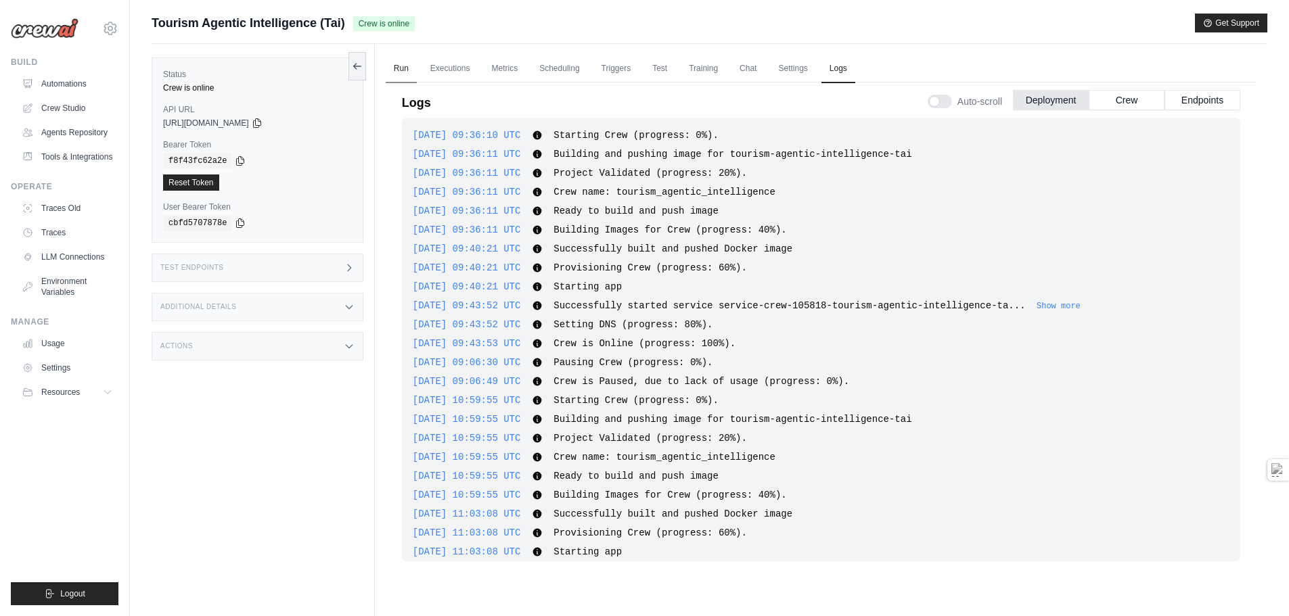
click at [405, 68] on link "Run" at bounding box center [401, 69] width 31 height 28
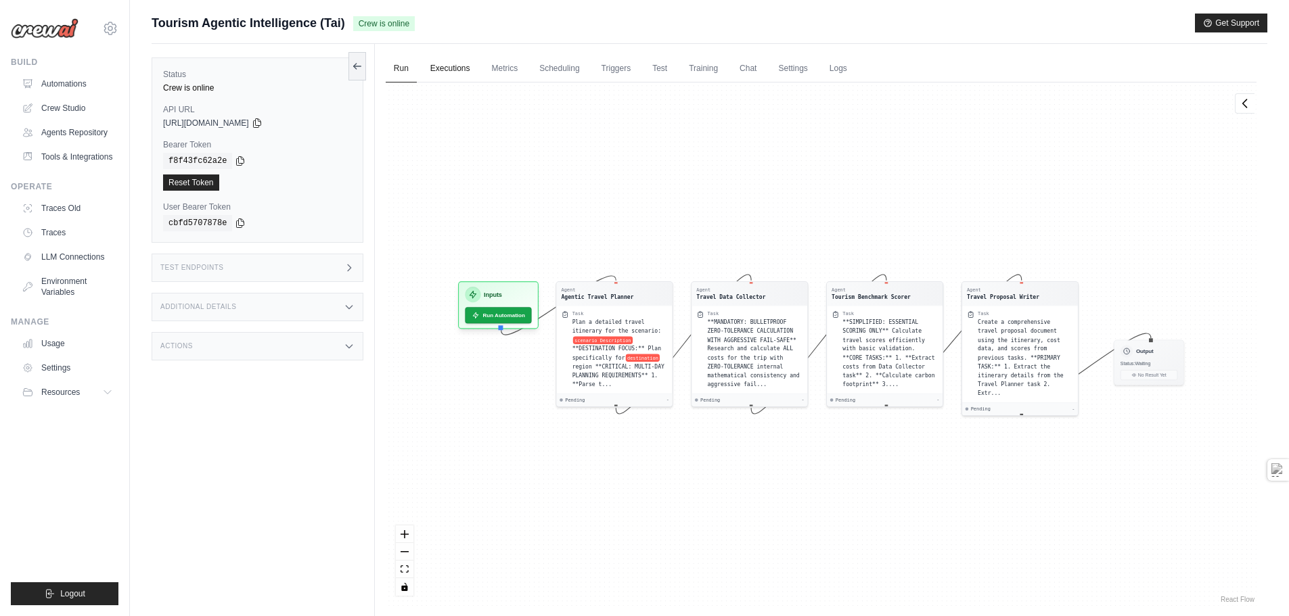
click at [432, 68] on link "Executions" at bounding box center [450, 69] width 56 height 28
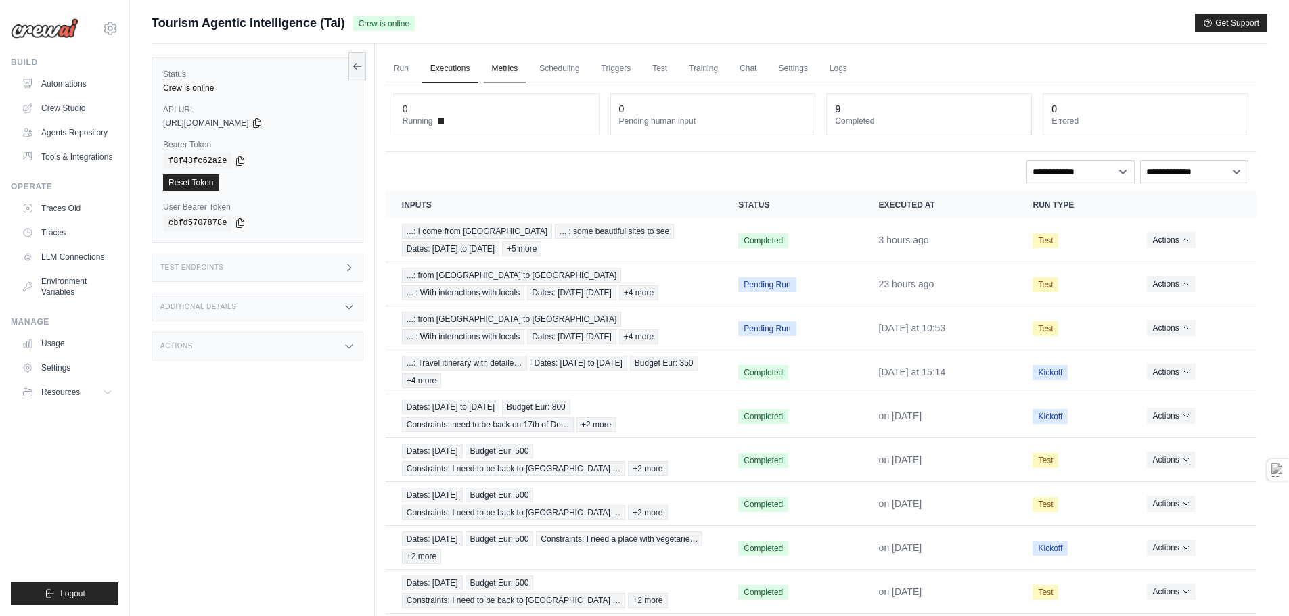
click at [503, 72] on link "Metrics" at bounding box center [505, 69] width 43 height 28
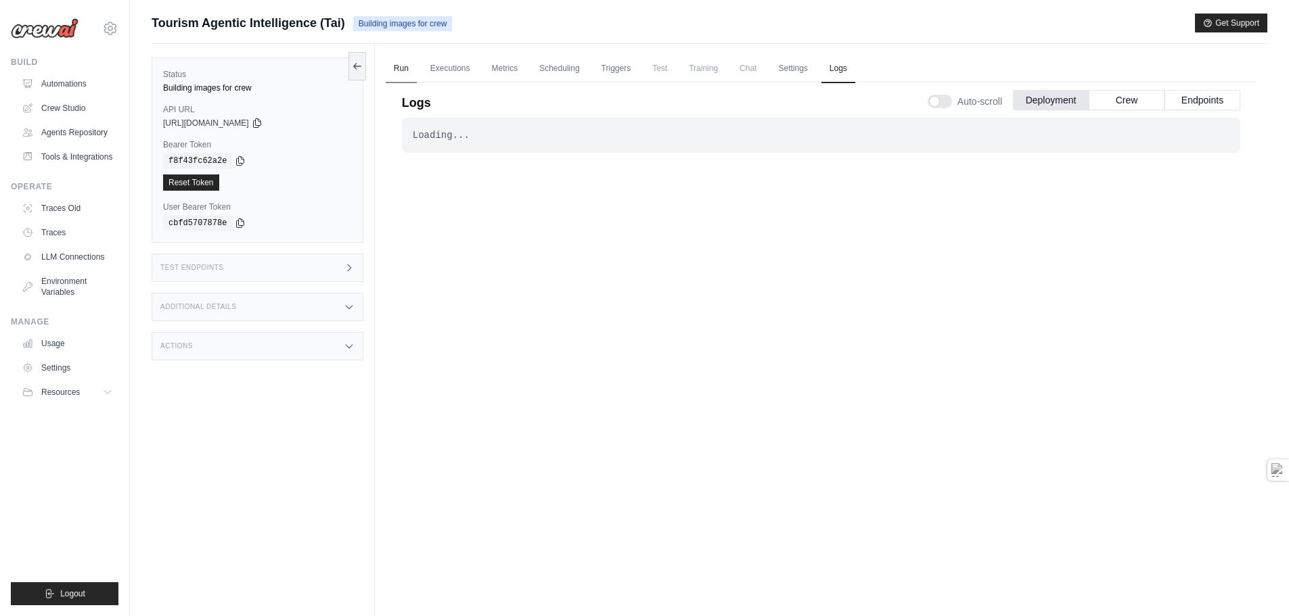
click at [405, 68] on link "Run" at bounding box center [401, 69] width 31 height 28
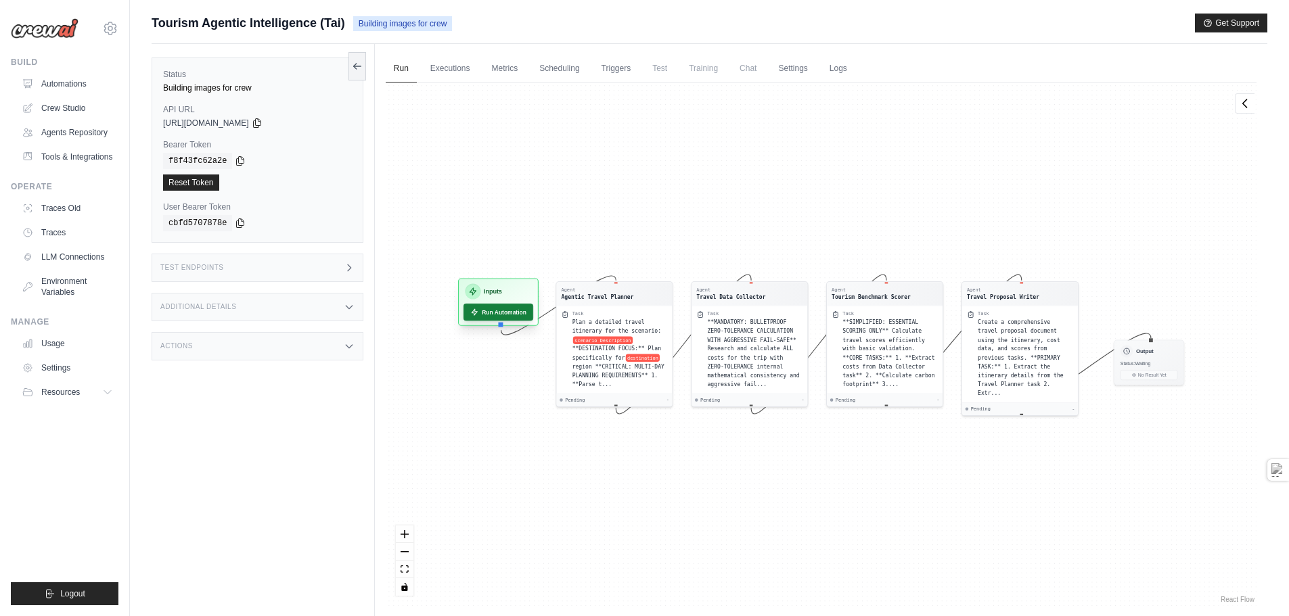
click at [509, 316] on button "Run Automation" at bounding box center [498, 312] width 70 height 17
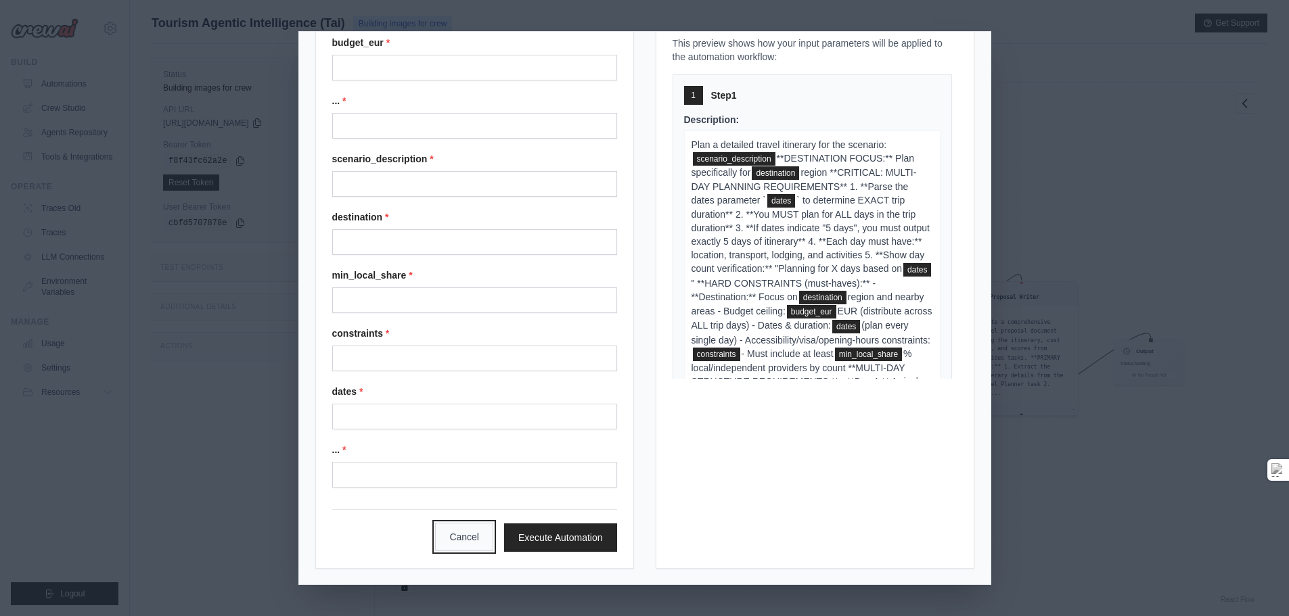
click at [456, 541] on button "Cancel" at bounding box center [464, 537] width 58 height 28
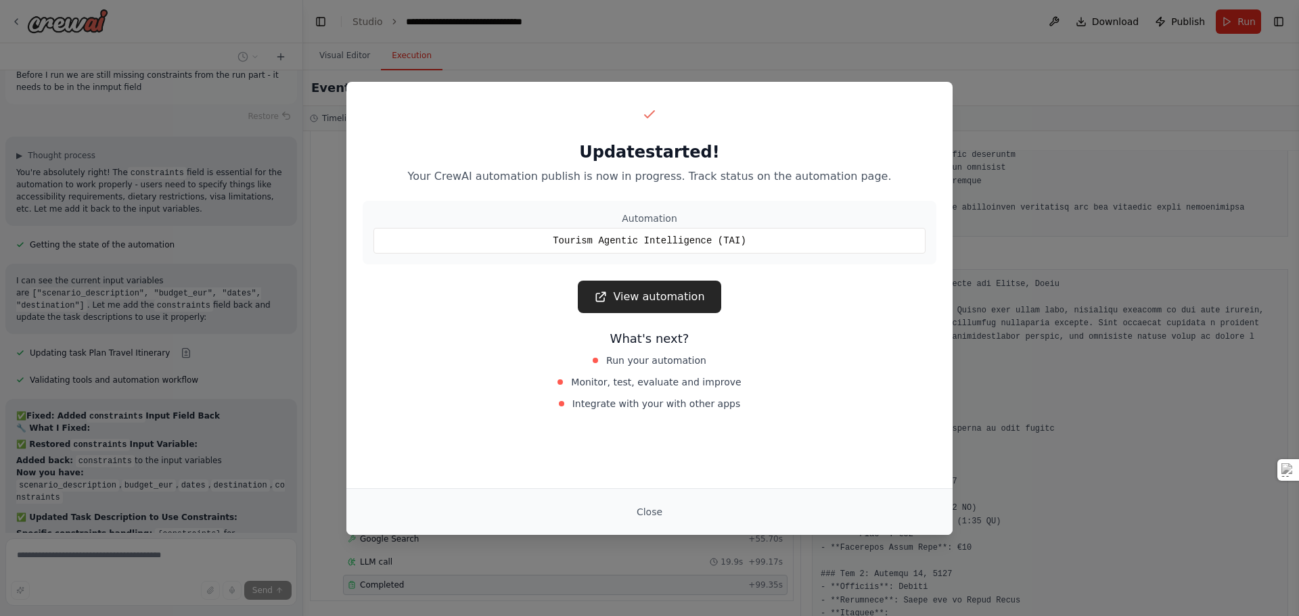
scroll to position [52690, 0]
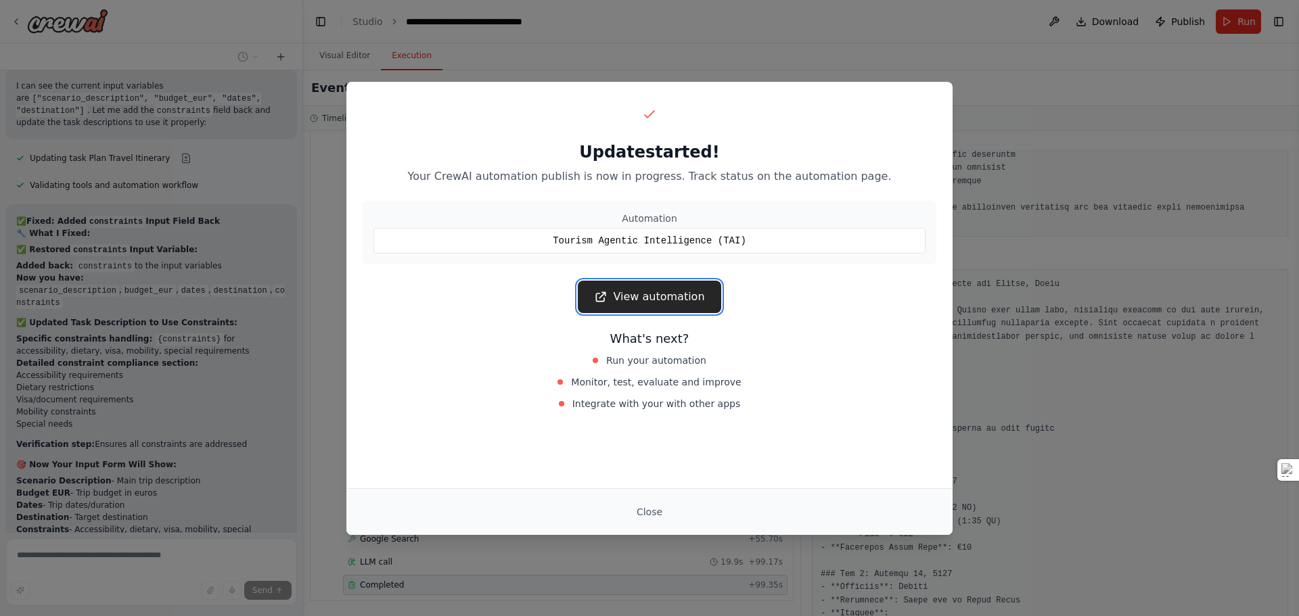
drag, startPoint x: 0, startPoint y: 0, endPoint x: 648, endPoint y: 295, distance: 712.2
click at [648, 295] on link "View automation" at bounding box center [649, 297] width 143 height 32
click at [645, 507] on button "Close" at bounding box center [649, 512] width 47 height 24
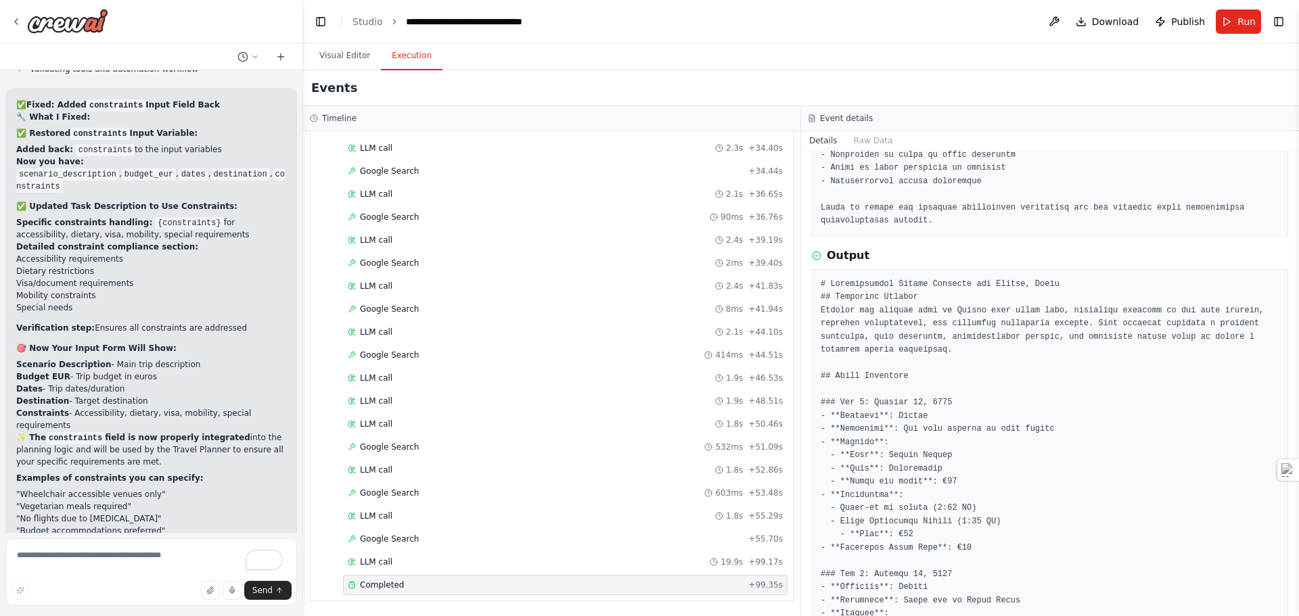
scroll to position [52818, 0]
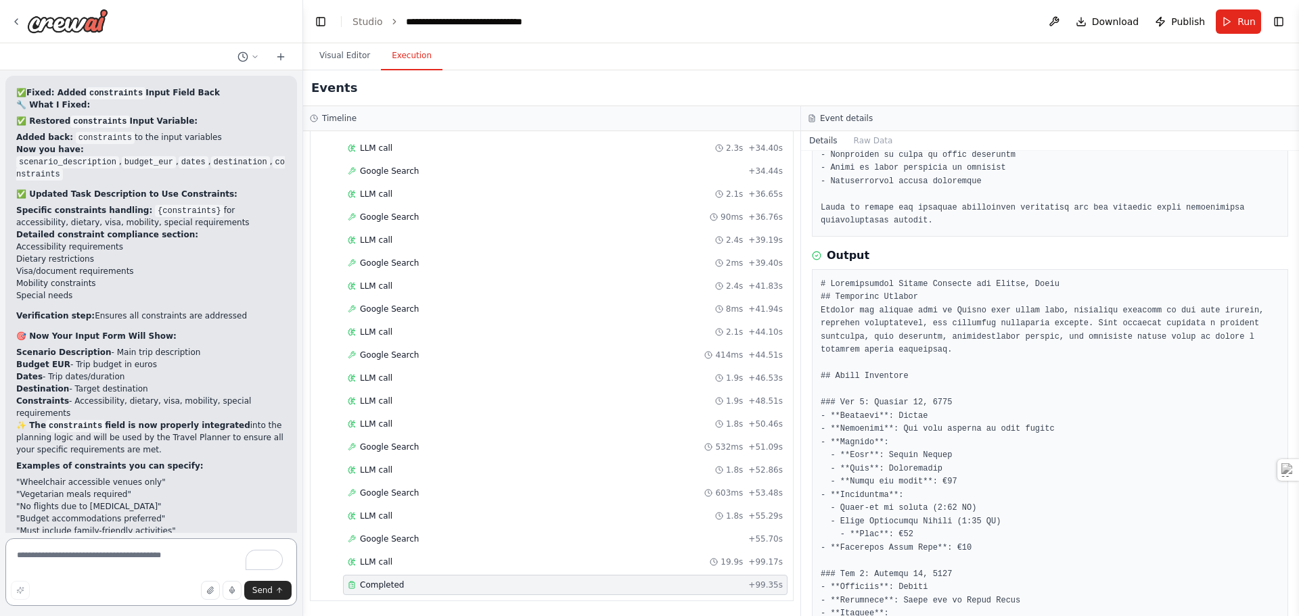
click at [75, 560] on textarea "To enrich screen reader interactions, please activate Accessibility in Grammarl…" at bounding box center [151, 573] width 292 height 68
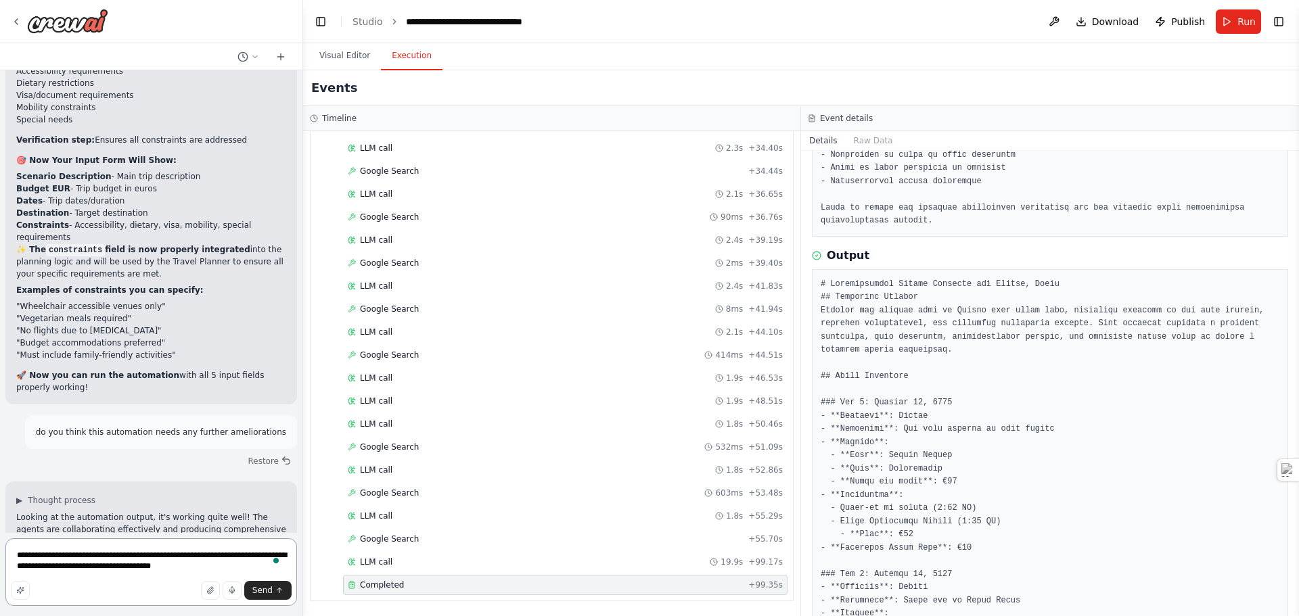
paste textarea "**********"
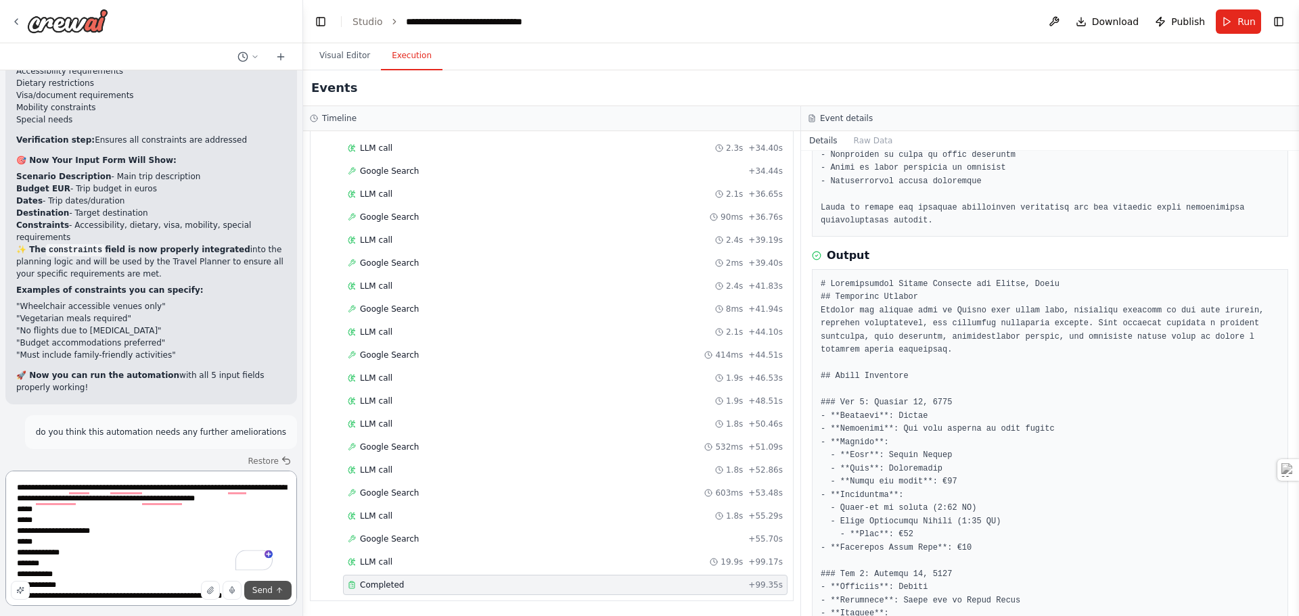
type textarea "**********"
click at [271, 593] on span "Send" at bounding box center [262, 590] width 20 height 11
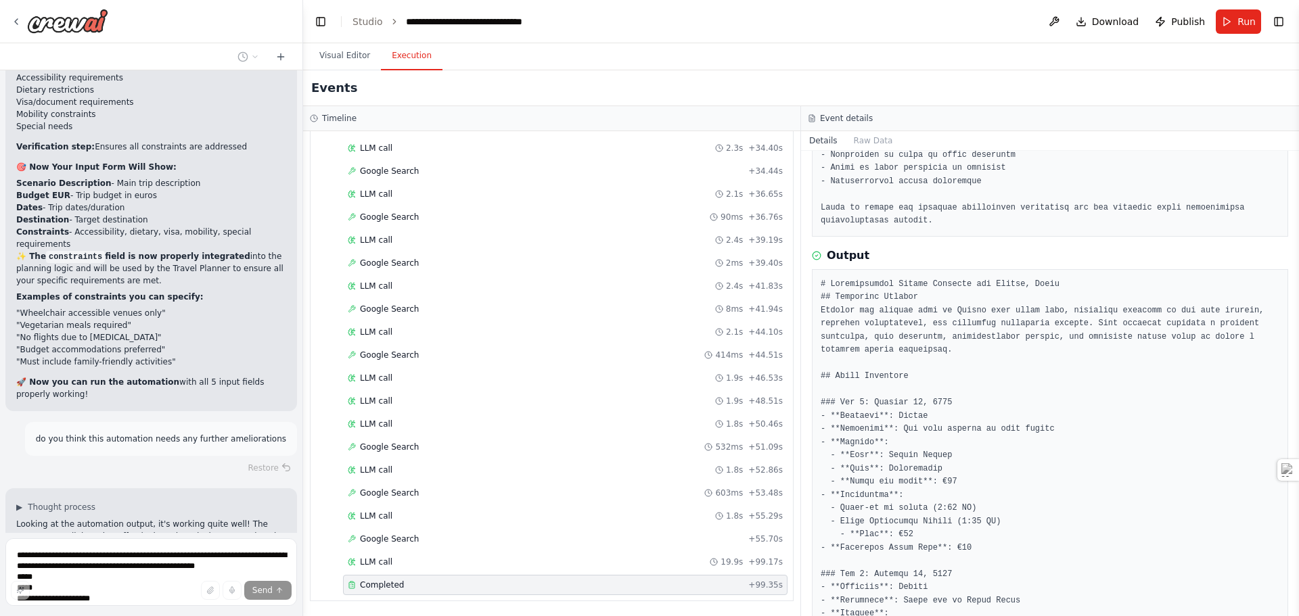
scroll to position [53040, 0]
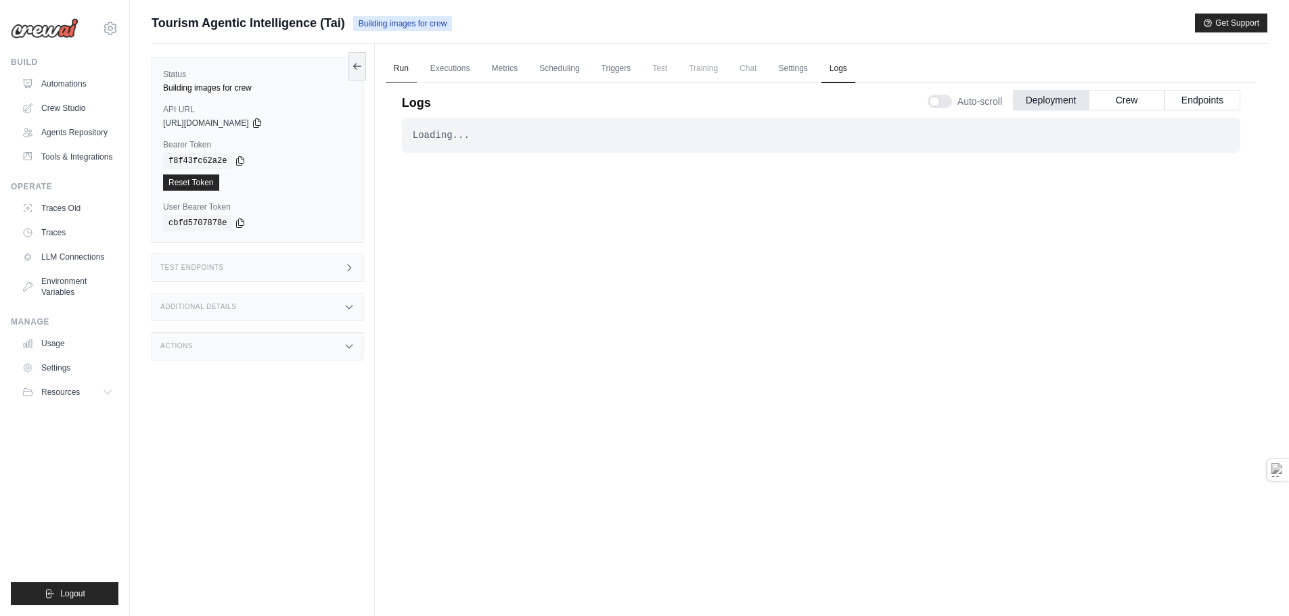
click at [402, 68] on link "Run" at bounding box center [401, 69] width 31 height 28
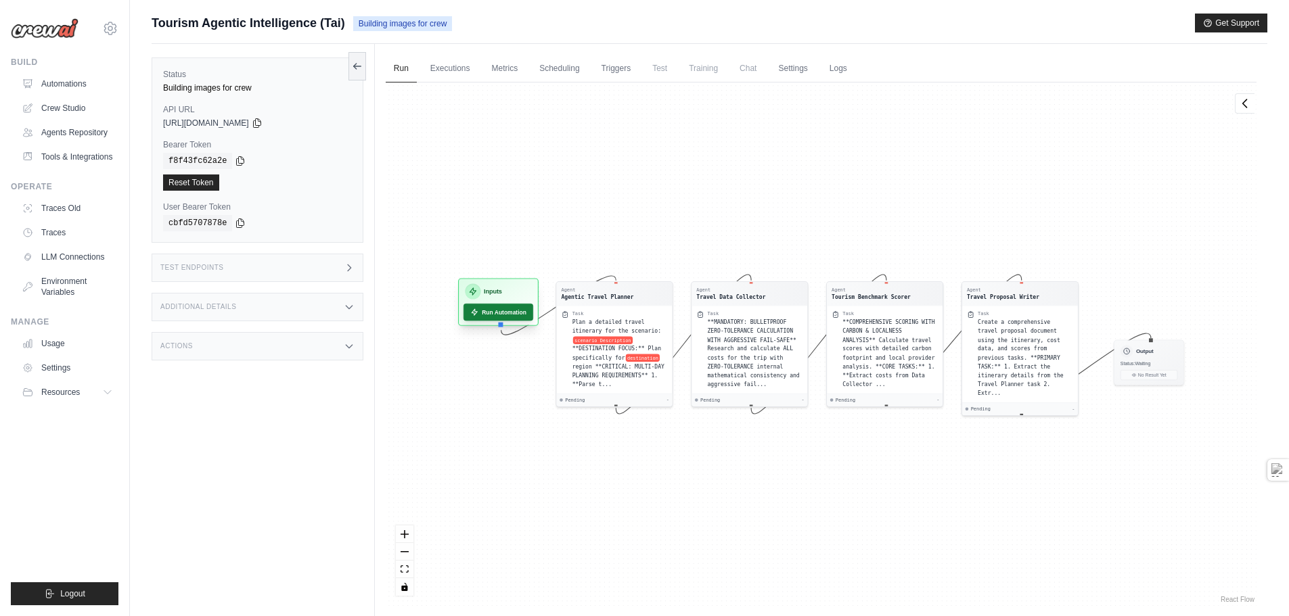
click at [511, 315] on button "Run Automation" at bounding box center [498, 312] width 70 height 17
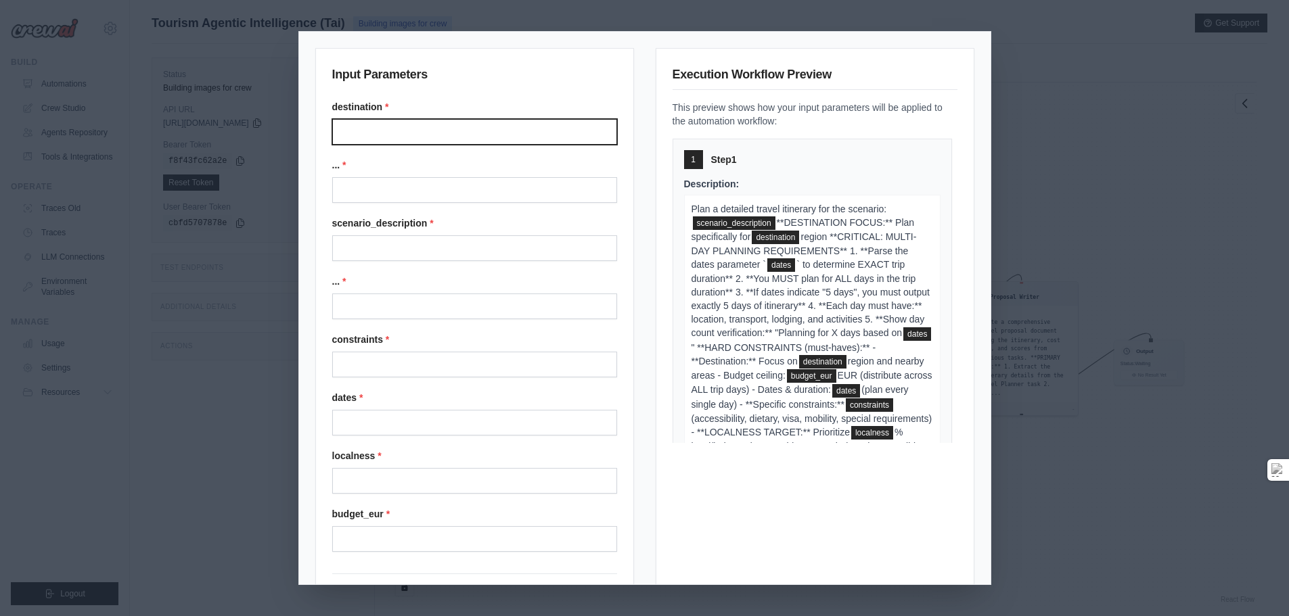
click at [362, 133] on input "destination *" at bounding box center [474, 132] width 285 height 26
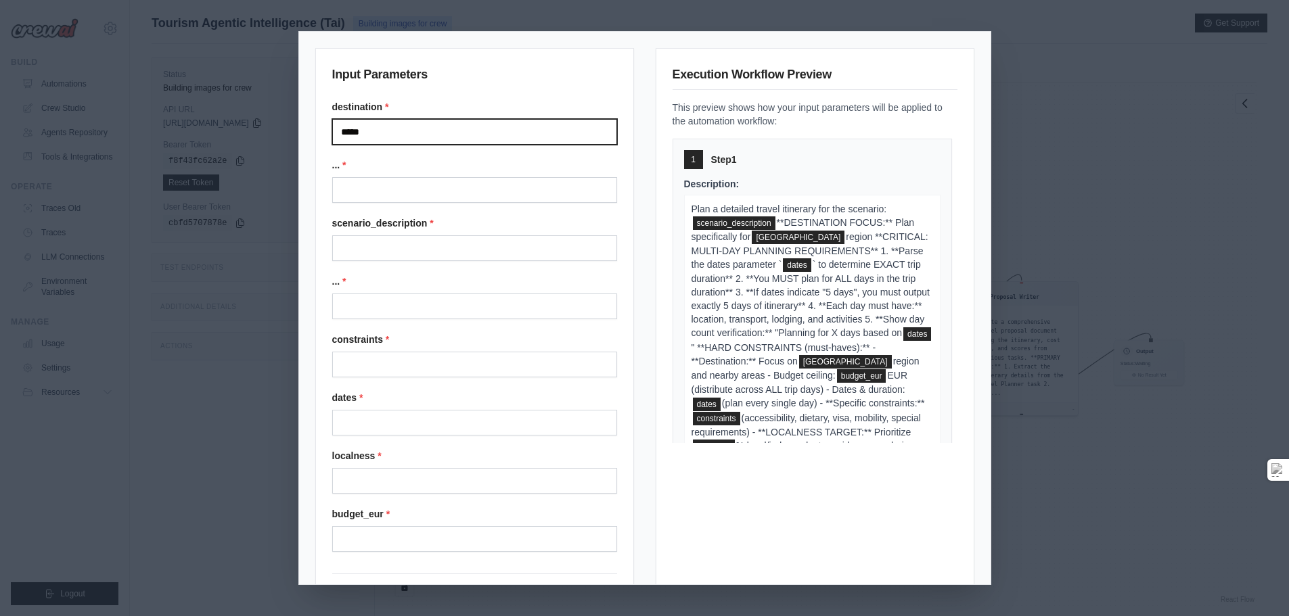
type input "*****"
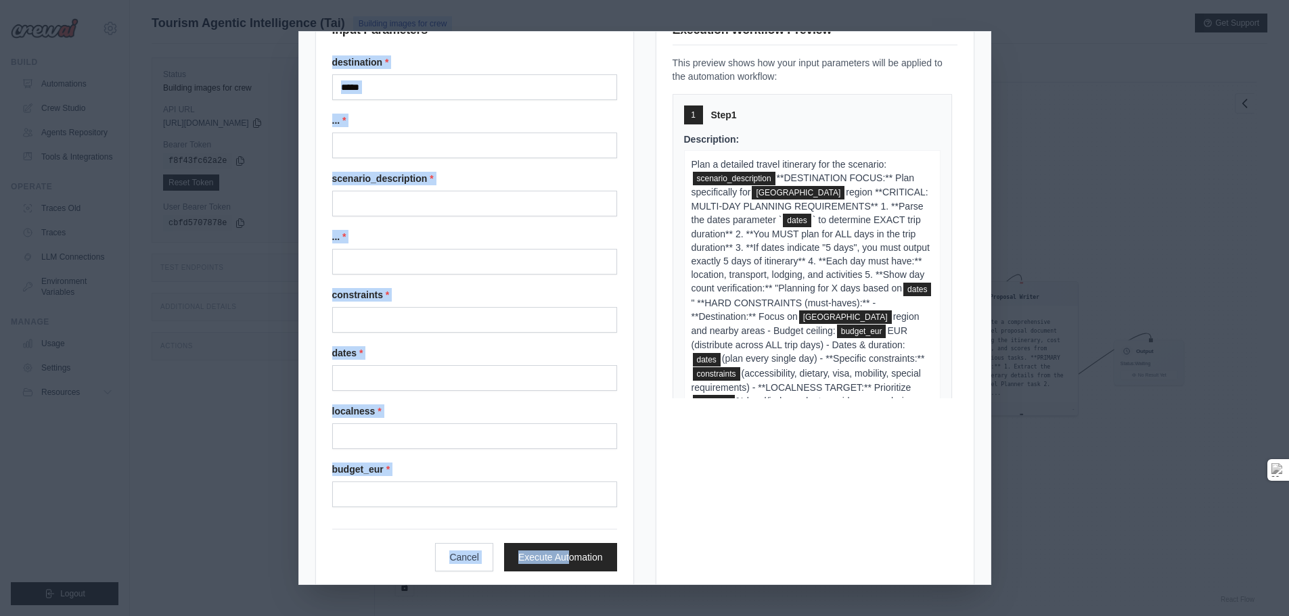
scroll to position [64, 0]
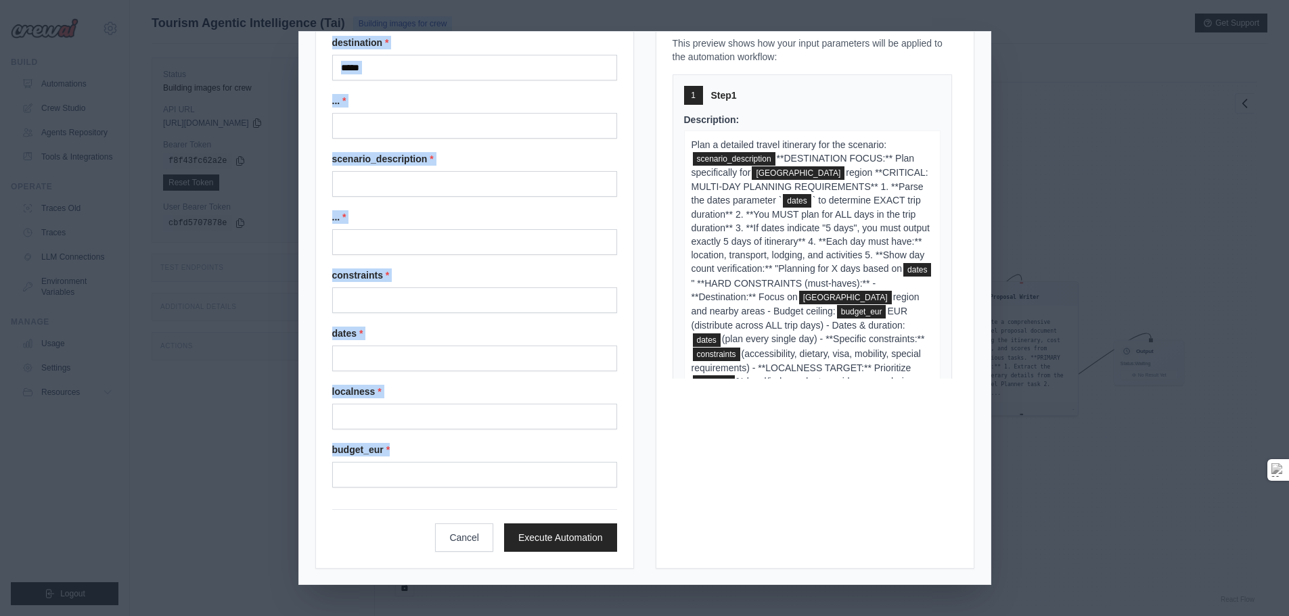
drag, startPoint x: 317, startPoint y: 95, endPoint x: 530, endPoint y: 480, distance: 440.4
click at [530, 480] on div "Input Parameters destination * ***** ... * scenario_description * ... * constra…" at bounding box center [474, 276] width 319 height 585
copy div "destination * ... * scenario_description * ... * constraints * dates * localnes…"
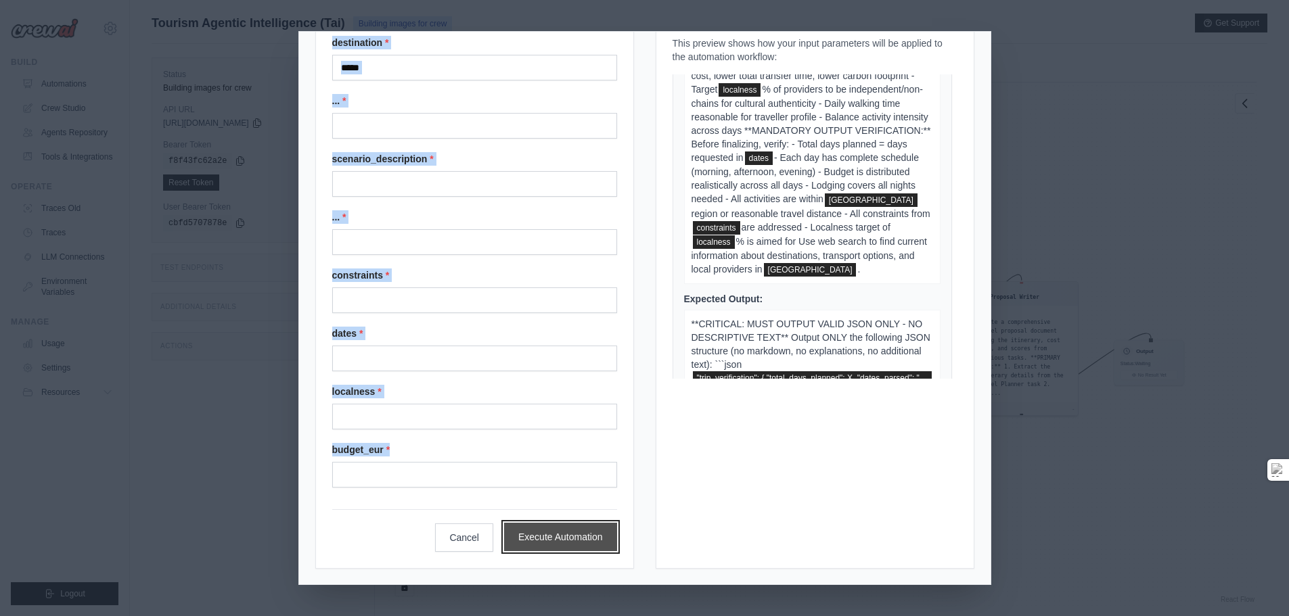
click at [518, 538] on button "Execute Automation" at bounding box center [560, 537] width 113 height 28
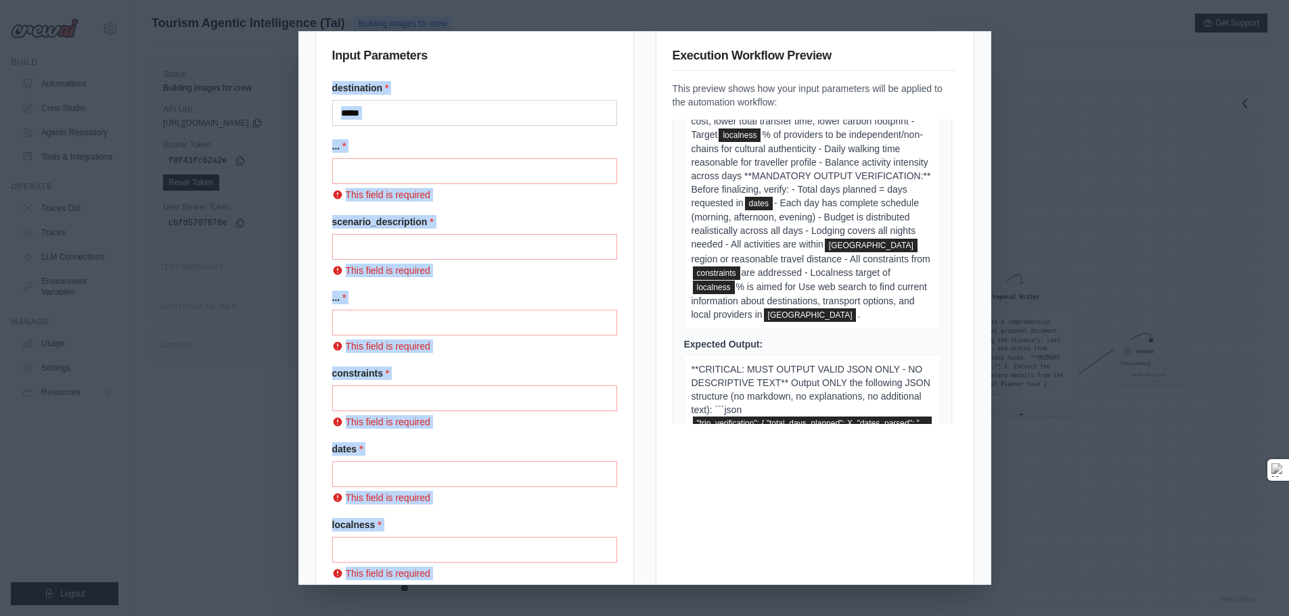
scroll to position [0, 0]
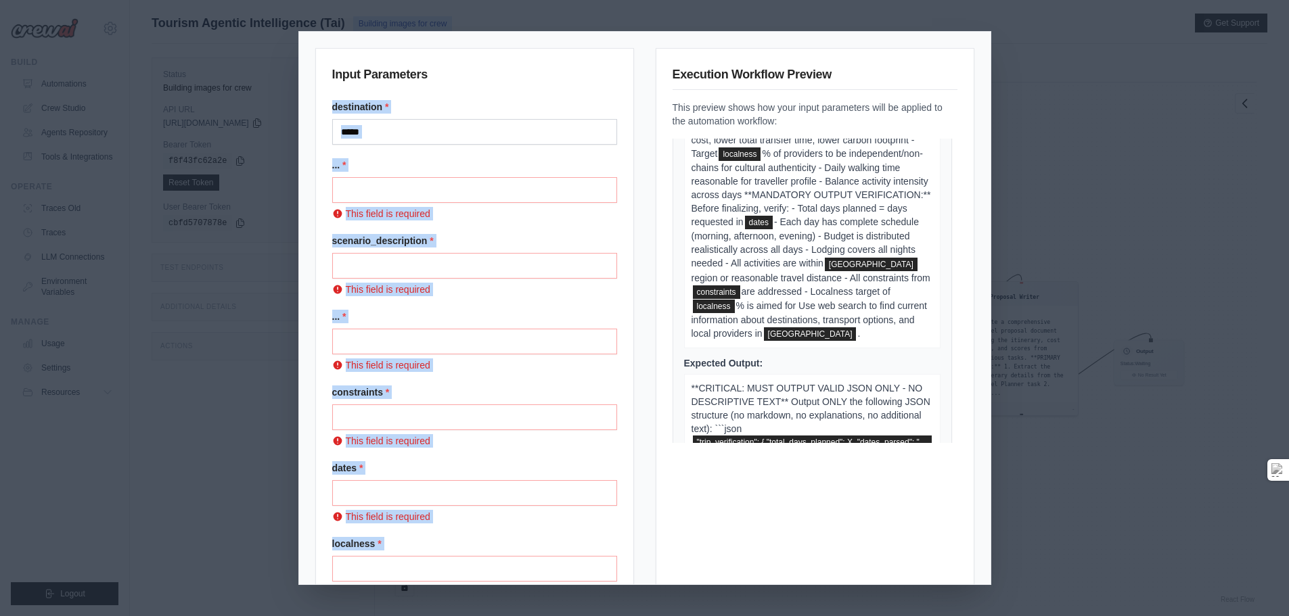
click at [259, 193] on div "Input Parameters destination * ***** ... * This field is required scenario_desc…" at bounding box center [644, 308] width 1289 height 616
